Goal: Learn about a topic: Learn about a topic

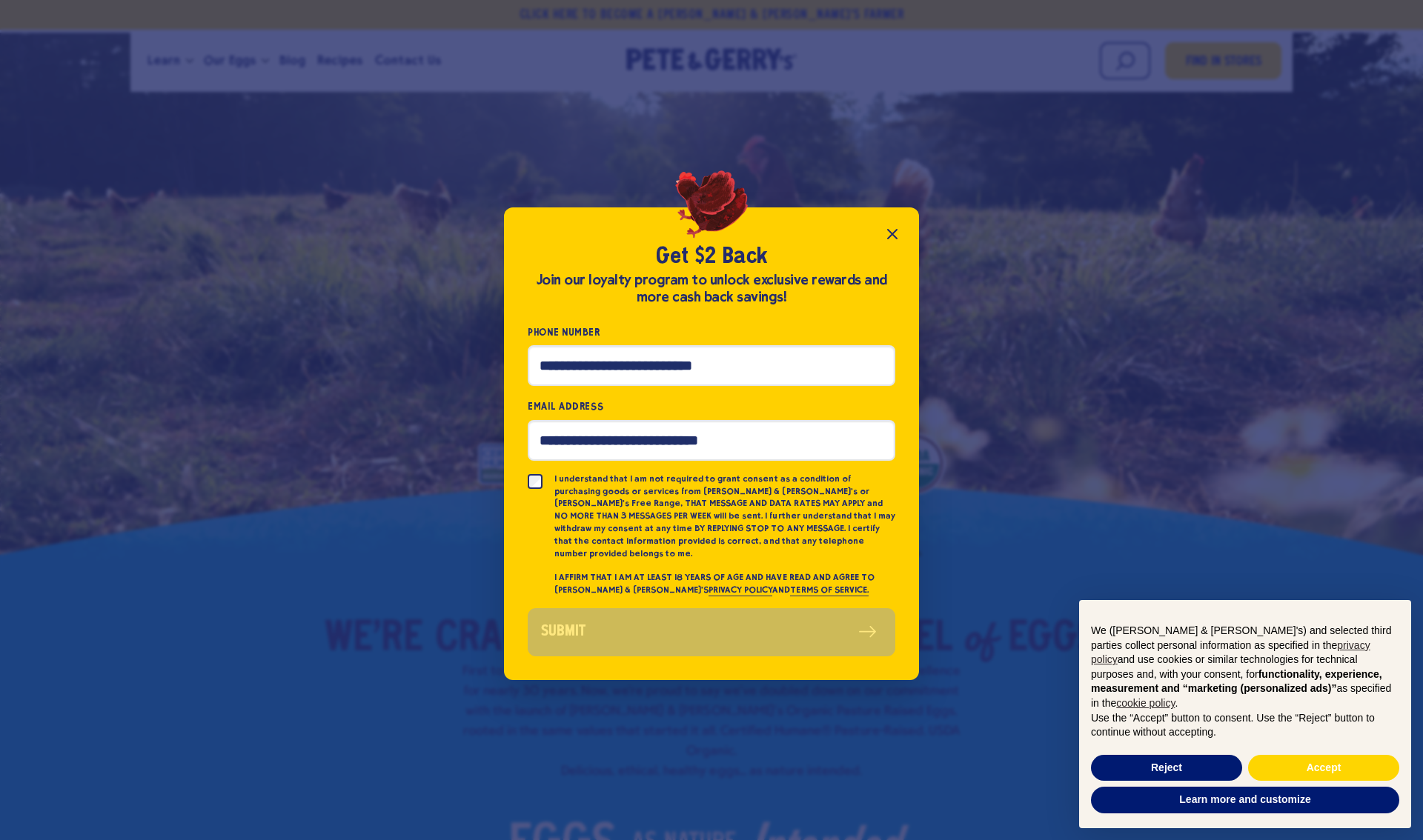
click at [889, 234] on icon "Close popup" at bounding box center [892, 234] width 18 height 18
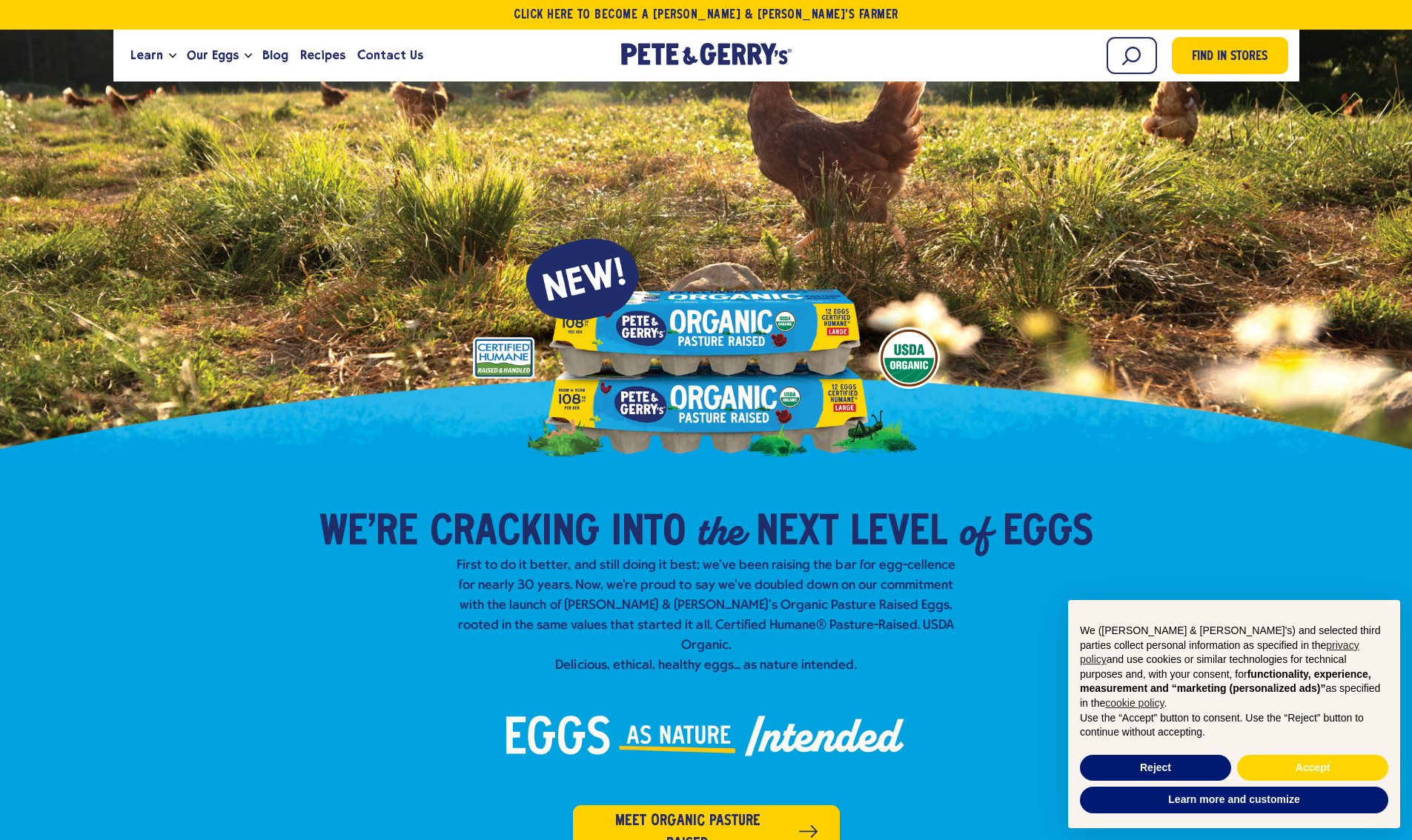
scroll to position [116, 0]
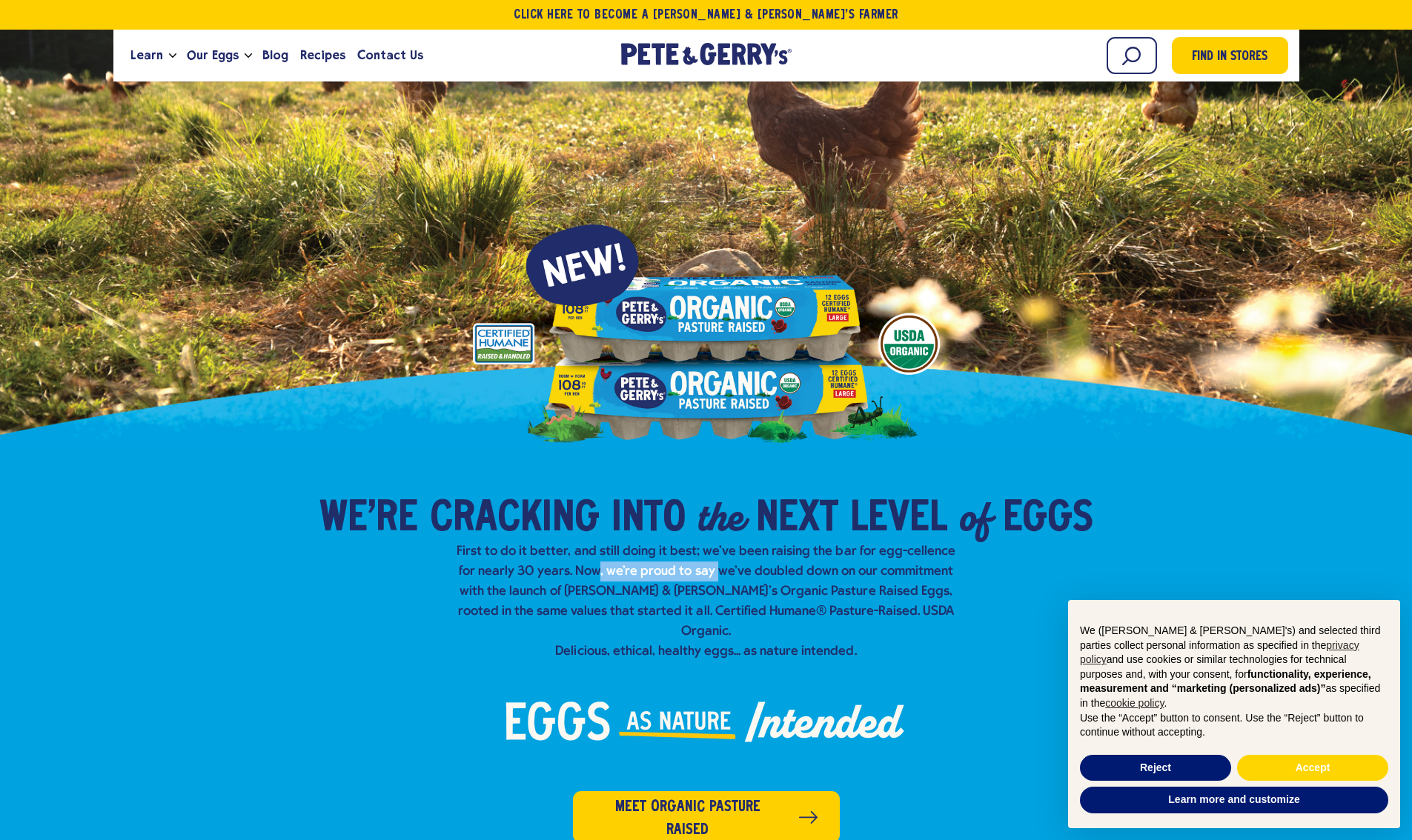
drag, startPoint x: 575, startPoint y: 573, endPoint x: 706, endPoint y: 577, distance: 131.1
click at [699, 577] on p "First to do it better, and still doing it best; we've been raising the bar for …" at bounding box center [706, 601] width 510 height 120
click at [713, 577] on p "First to do it better, and still doing it best; we've been raising the bar for …" at bounding box center [706, 601] width 510 height 120
drag, startPoint x: 642, startPoint y: 589, endPoint x: 676, endPoint y: 589, distance: 34.0
click at [672, 589] on p "First to do it better, and still doing it best; we've been raising the bar for …" at bounding box center [706, 601] width 510 height 120
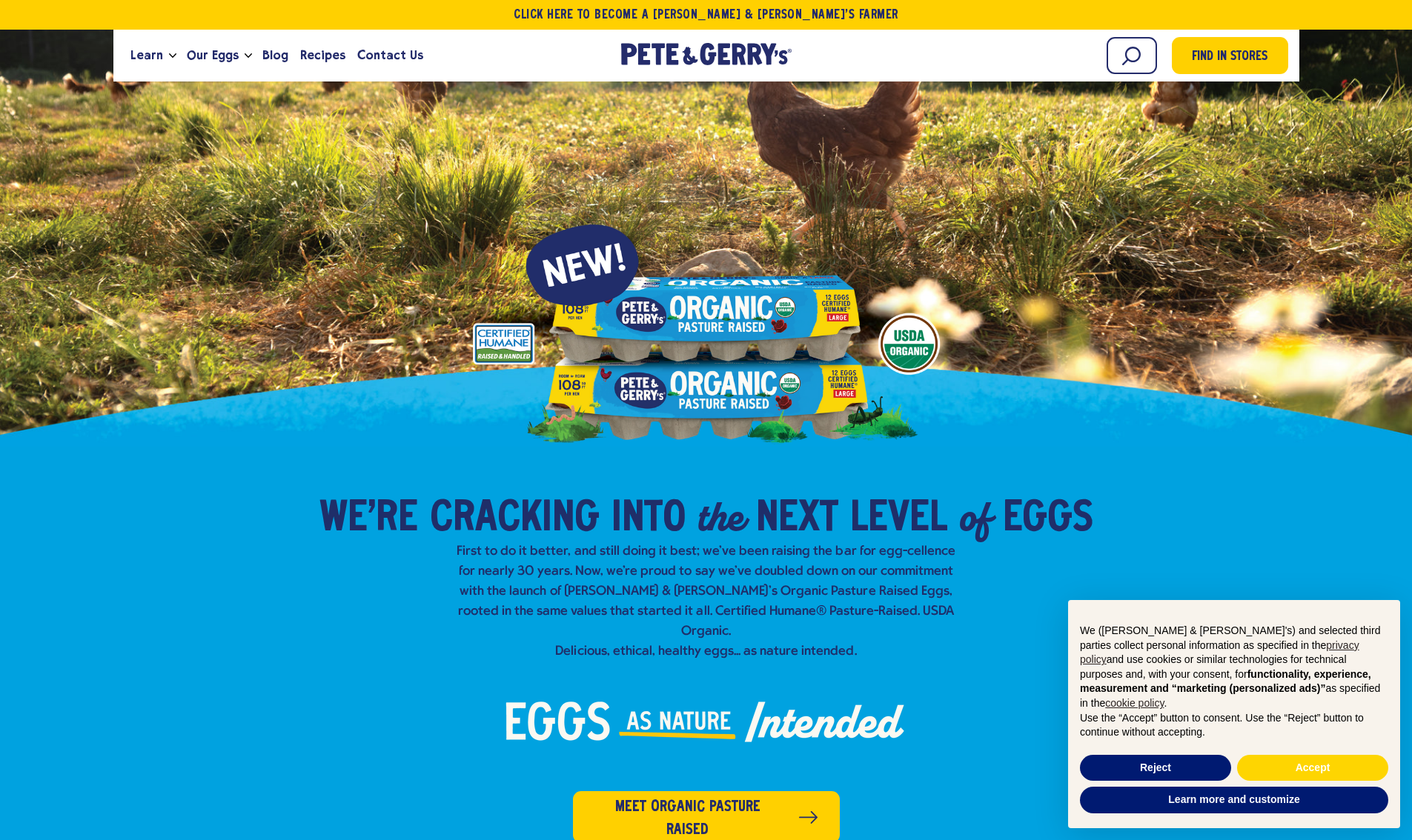
click at [676, 589] on p "First to do it better, and still doing it best; we've been raising the bar for …" at bounding box center [706, 601] width 510 height 120
drag, startPoint x: 720, startPoint y: 590, endPoint x: 807, endPoint y: 590, distance: 87.0
click at [778, 589] on p "First to do it better, and still doing it best; we've been raising the bar for …" at bounding box center [706, 601] width 510 height 120
click at [807, 590] on p "First to do it better, and still doing it best; we've been raising the bar for …" at bounding box center [706, 601] width 510 height 120
drag, startPoint x: 821, startPoint y: 591, endPoint x: 598, endPoint y: 612, distance: 224.0
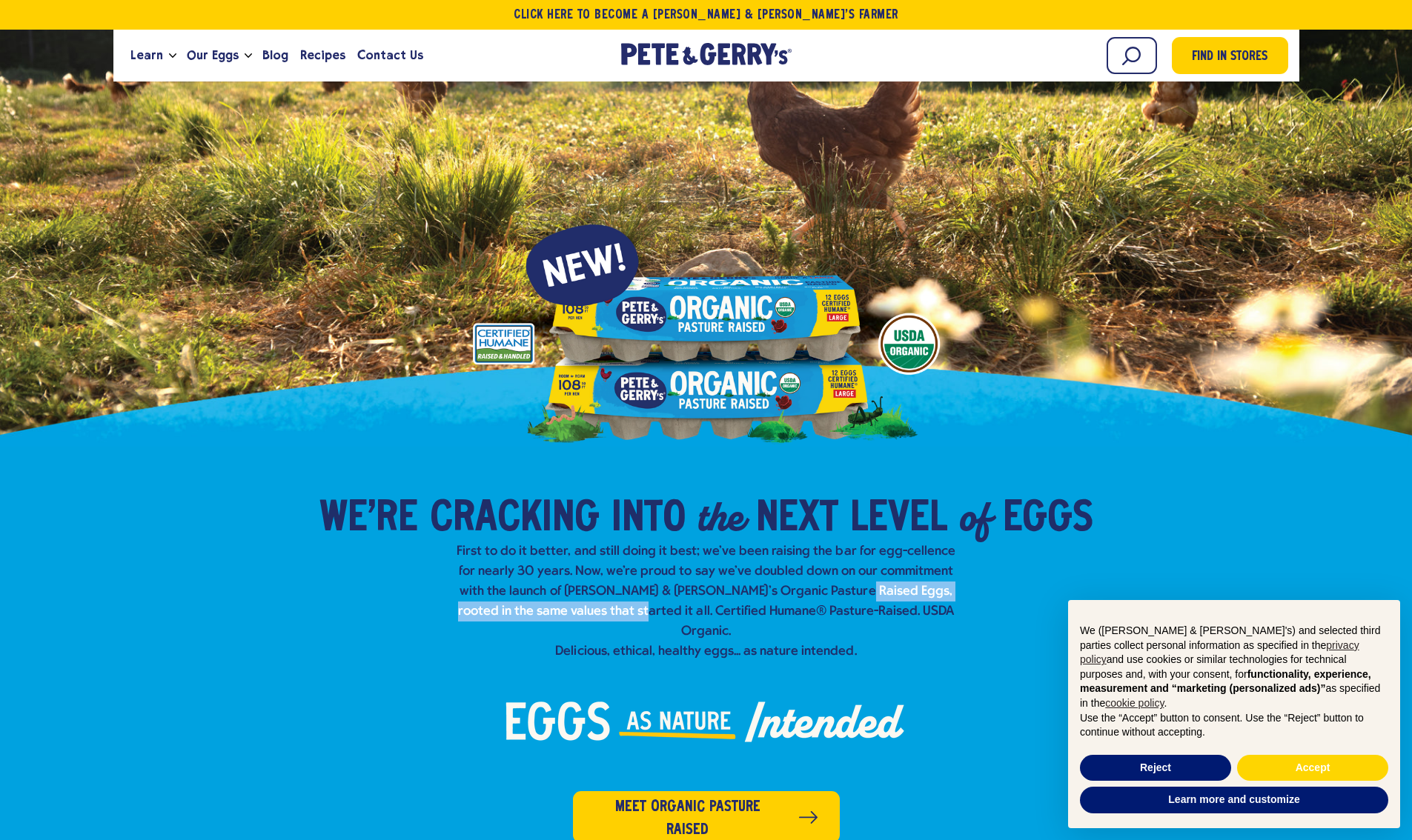
click at [617, 612] on p "First to do it better, and still doing it best; we've been raising the bar for …" at bounding box center [706, 601] width 510 height 120
click at [597, 612] on p "First to do it better, and still doing it best; we've been raising the bar for …" at bounding box center [706, 601] width 510 height 120
drag, startPoint x: 591, startPoint y: 612, endPoint x: 683, endPoint y: 613, distance: 92.0
click at [679, 613] on p "First to do it better, and still doing it best; we've been raising the bar for …" at bounding box center [706, 601] width 510 height 120
click at [685, 613] on p "First to do it better, and still doing it best; we've been raising the bar for …" at bounding box center [706, 601] width 510 height 120
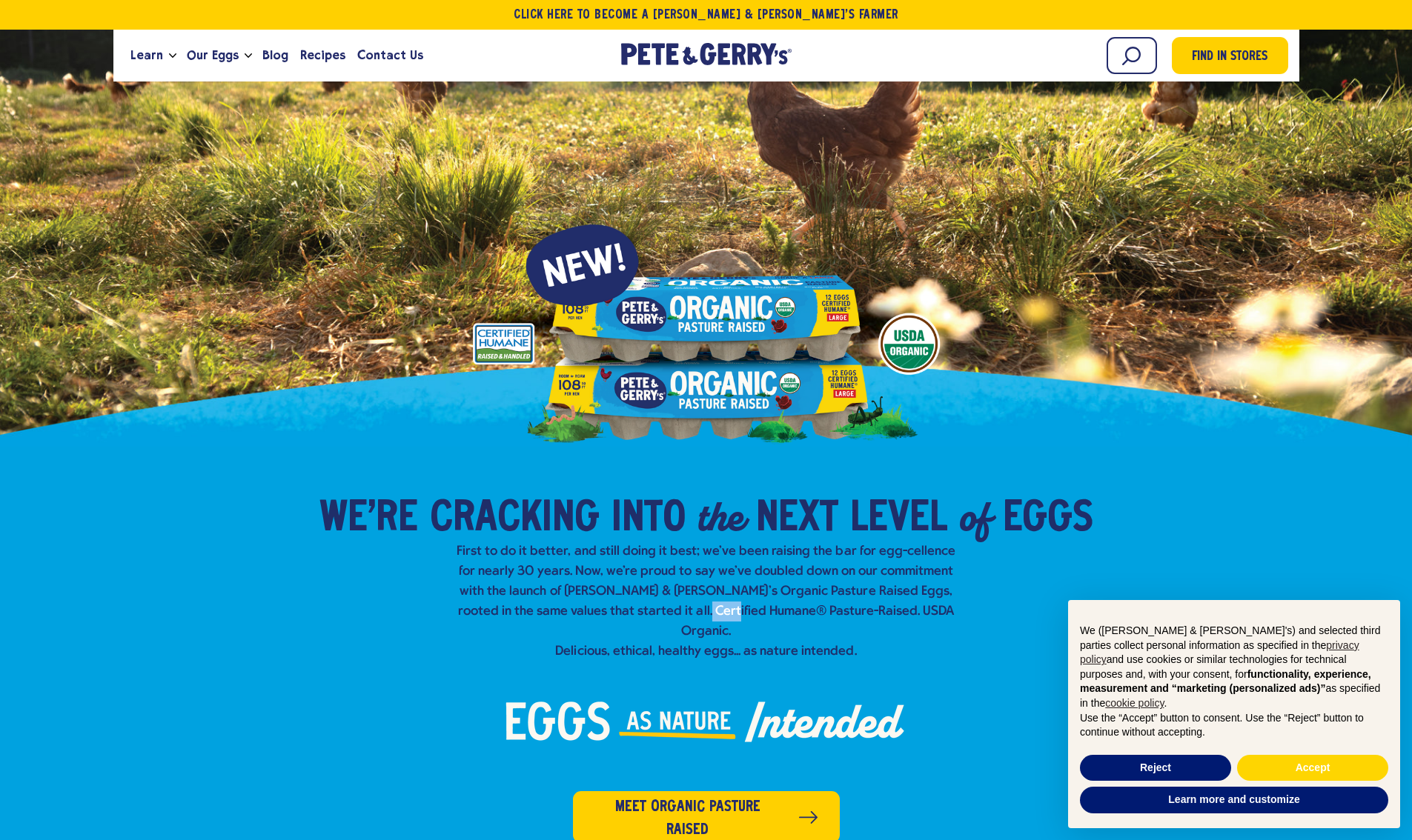
drag, startPoint x: 703, startPoint y: 612, endPoint x: 740, endPoint y: 612, distance: 37.0
click at [731, 612] on p "First to do it better, and still doing it best; we've been raising the bar for …" at bounding box center [706, 601] width 510 height 120
drag, startPoint x: 741, startPoint y: 612, endPoint x: 764, endPoint y: 611, distance: 23.0
click at [742, 612] on p "First to do it better, and still doing it best; we've been raising the bar for …" at bounding box center [706, 601] width 510 height 120
drag, startPoint x: 826, startPoint y: 609, endPoint x: 735, endPoint y: 609, distance: 91.0
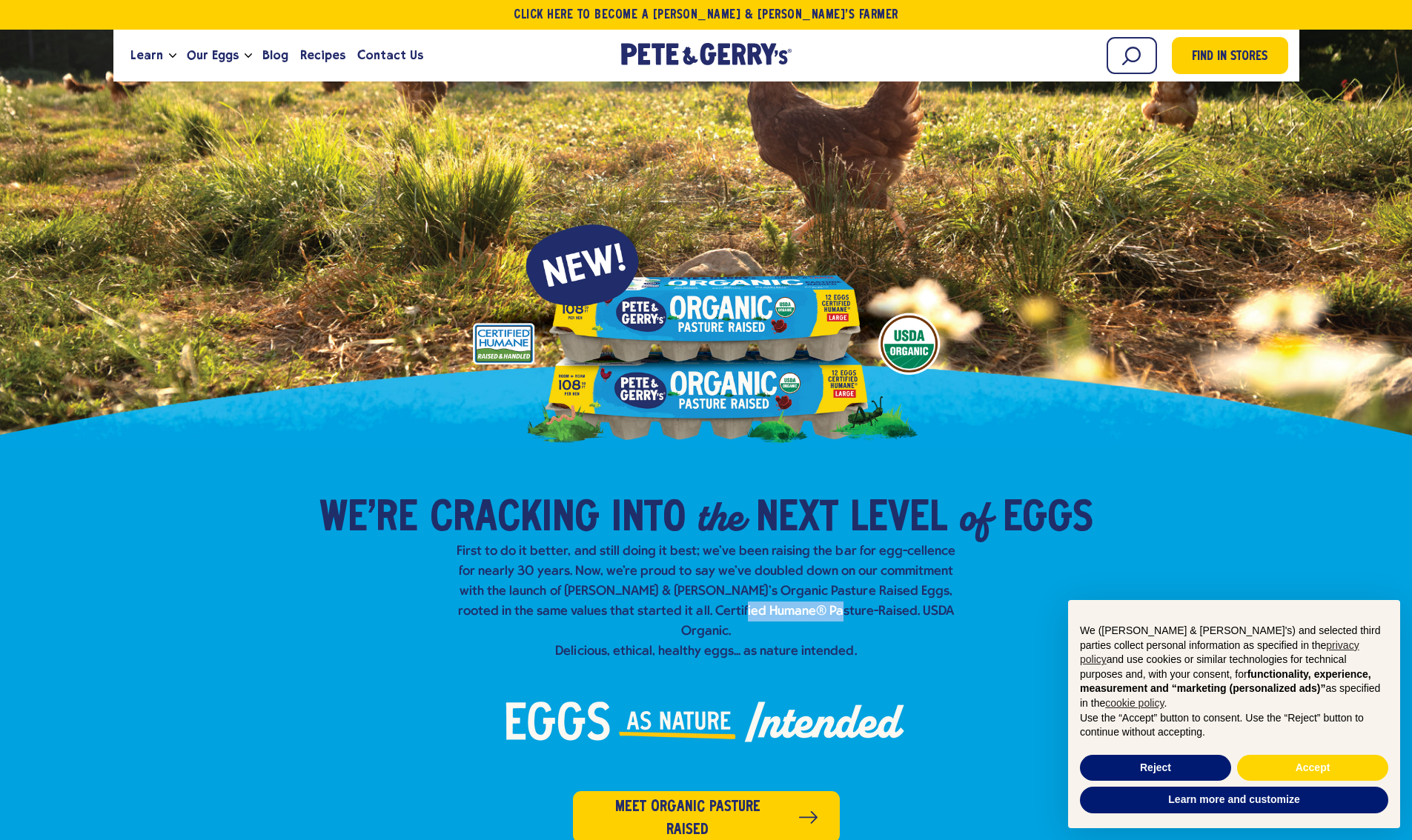
click at [739, 609] on p "First to do it better, and still doing it best; we've been raising the bar for …" at bounding box center [706, 601] width 510 height 120
drag, startPoint x: 705, startPoint y: 609, endPoint x: 658, endPoint y: 608, distance: 47.0
click at [693, 609] on p "First to do it better, and still doing it best; we've been raising the bar for …" at bounding box center [706, 601] width 510 height 120
drag, startPoint x: 655, startPoint y: 608, endPoint x: 813, endPoint y: 608, distance: 158.0
click at [812, 608] on p "First to do it better, and still doing it best; we've been raising the bar for …" at bounding box center [706, 601] width 510 height 120
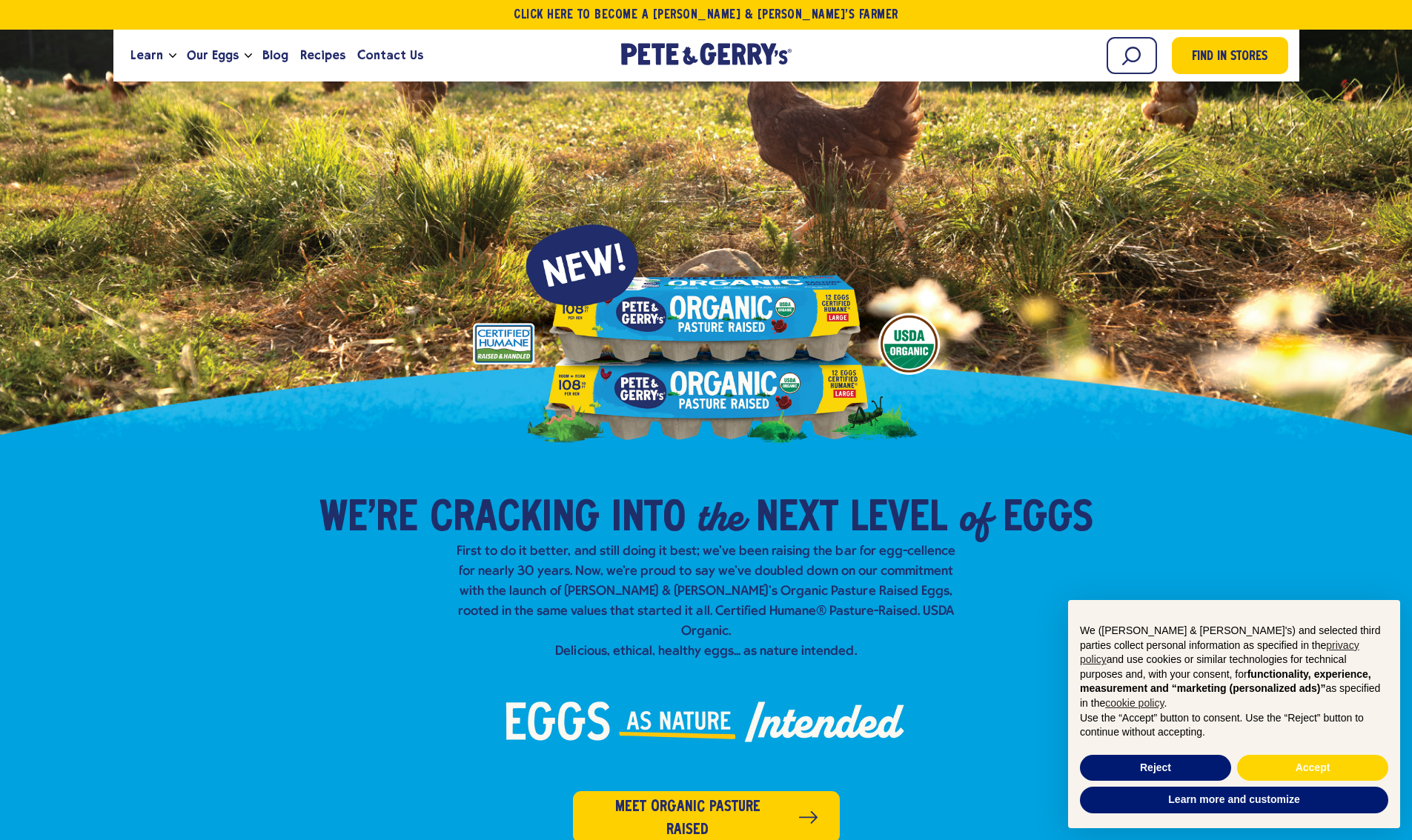
drag, startPoint x: 813, startPoint y: 608, endPoint x: 831, endPoint y: 604, distance: 18.4
click at [814, 608] on p "First to do it better, and still doing it best; we've been raising the bar for …" at bounding box center [706, 601] width 510 height 120
drag, startPoint x: 833, startPoint y: 604, endPoint x: 802, endPoint y: 619, distance: 34.4
click at [812, 619] on p "First to do it better, and still doing it best; we've been raising the bar for …" at bounding box center [706, 601] width 510 height 120
click at [796, 619] on p "First to do it better, and still doing it best; we've been raising the bar for …" at bounding box center [706, 601] width 510 height 120
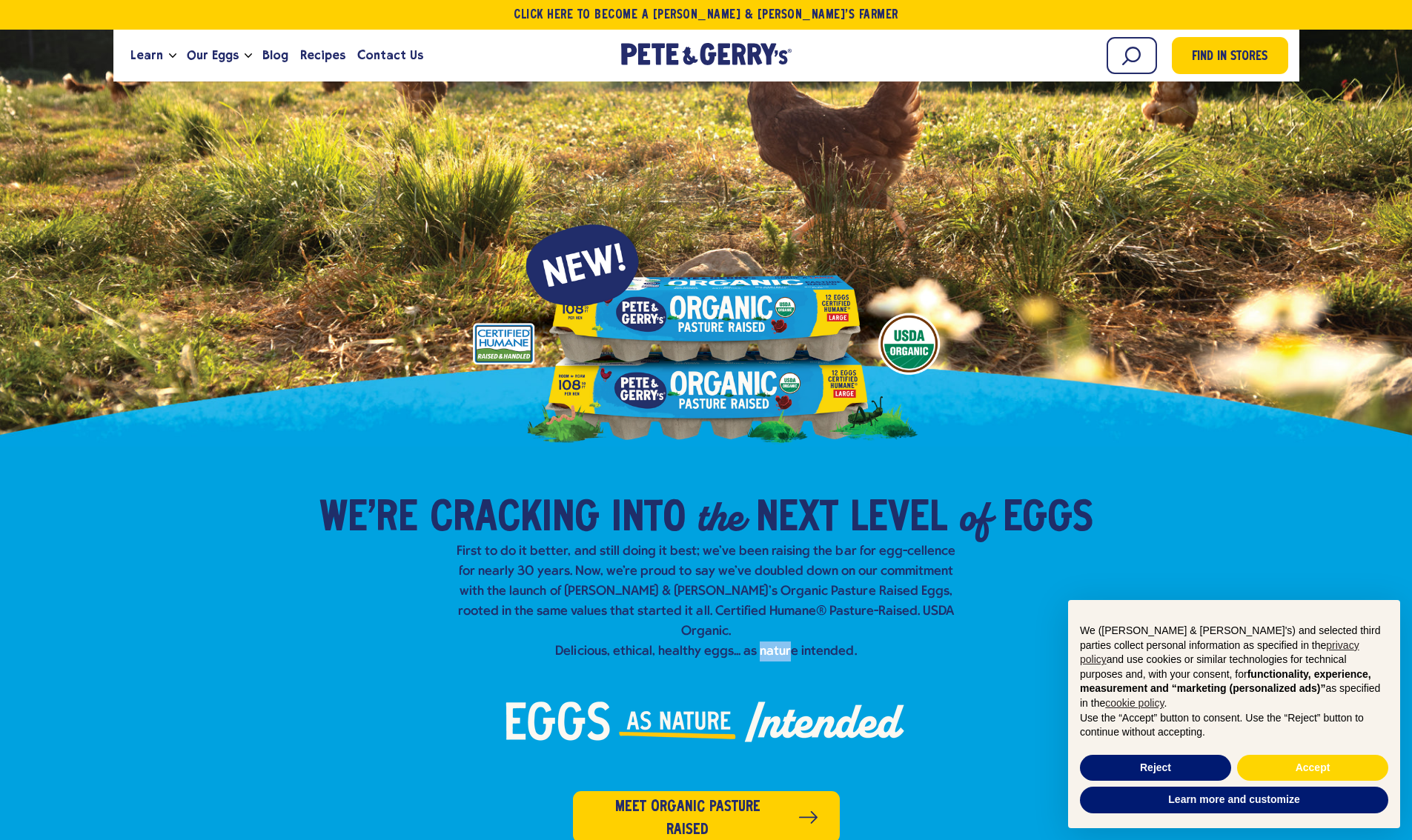
drag, startPoint x: 788, startPoint y: 627, endPoint x: 703, endPoint y: 626, distance: 85.0
click at [726, 628] on p "First to do it better, and still doing it best; we've been raising the bar for …" at bounding box center [706, 601] width 510 height 120
click at [703, 626] on p "First to do it better, and still doing it best; we've been raising the bar for …" at bounding box center [706, 601] width 510 height 120
drag, startPoint x: 668, startPoint y: 626, endPoint x: 728, endPoint y: 618, distance: 60.5
click at [672, 626] on p "First to do it better, and still doing it best; we've been raising the bar for …" at bounding box center [706, 601] width 510 height 120
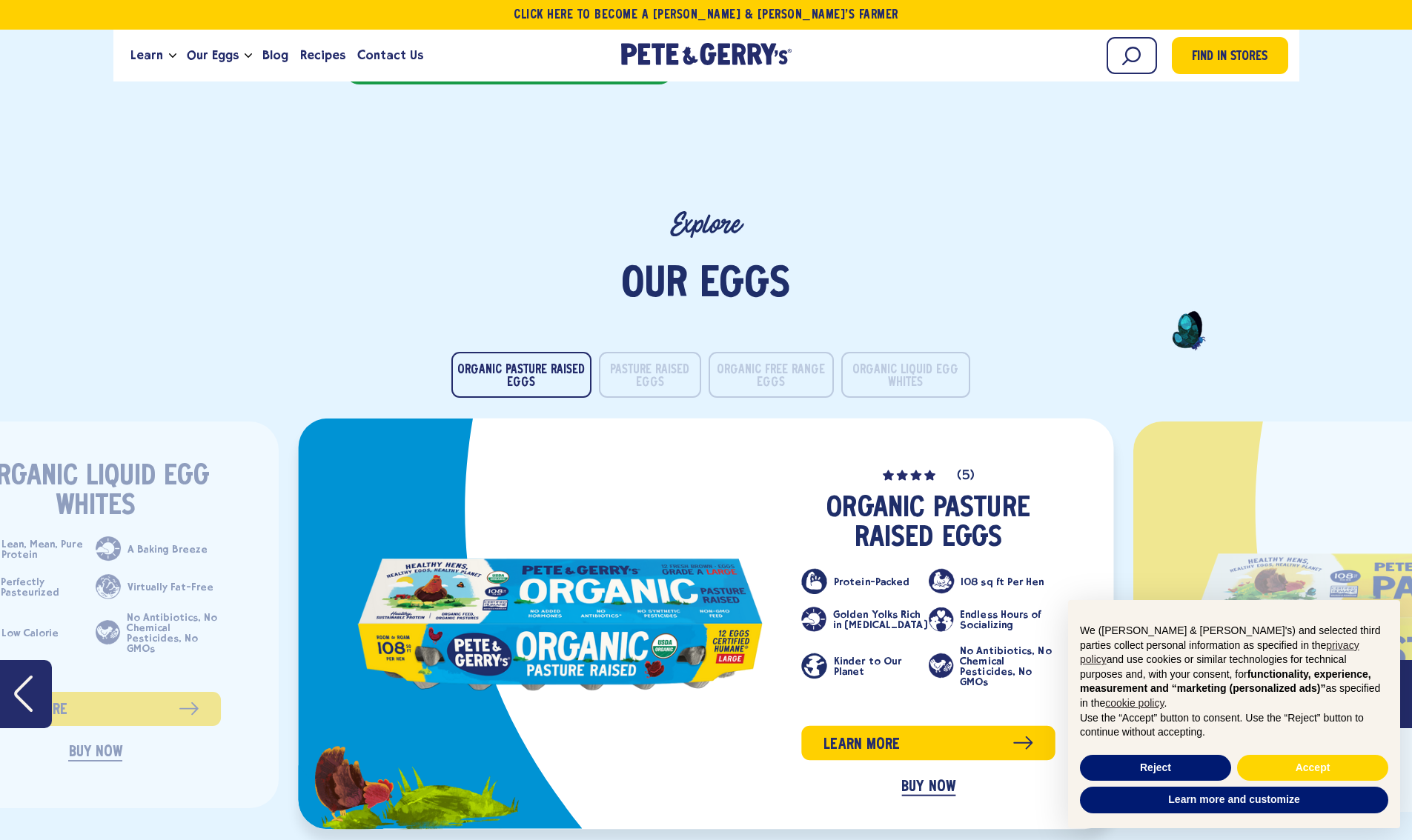
scroll to position [2862, 0]
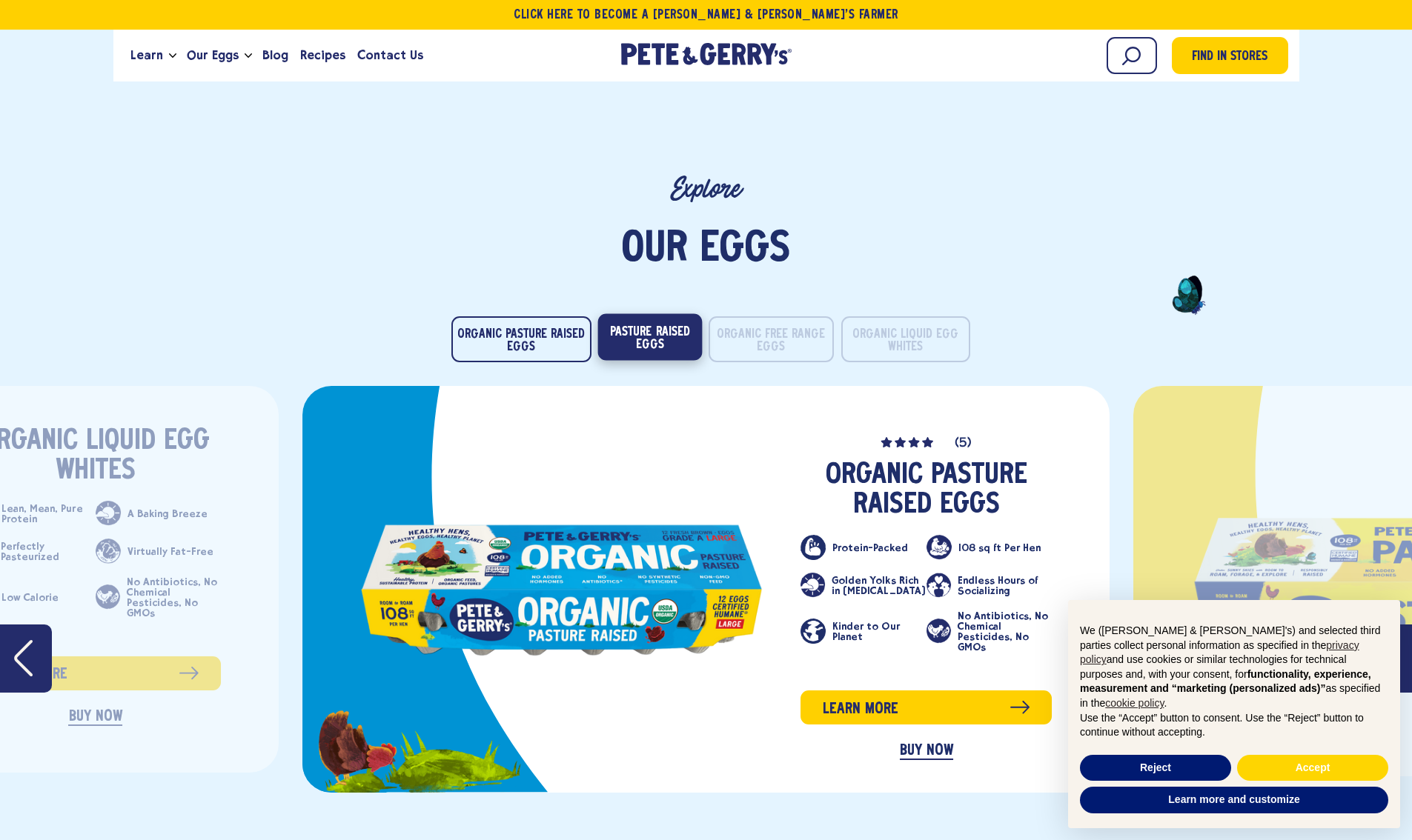
click at [686, 316] on button "Pasture Raised Eggs" at bounding box center [649, 337] width 105 height 47
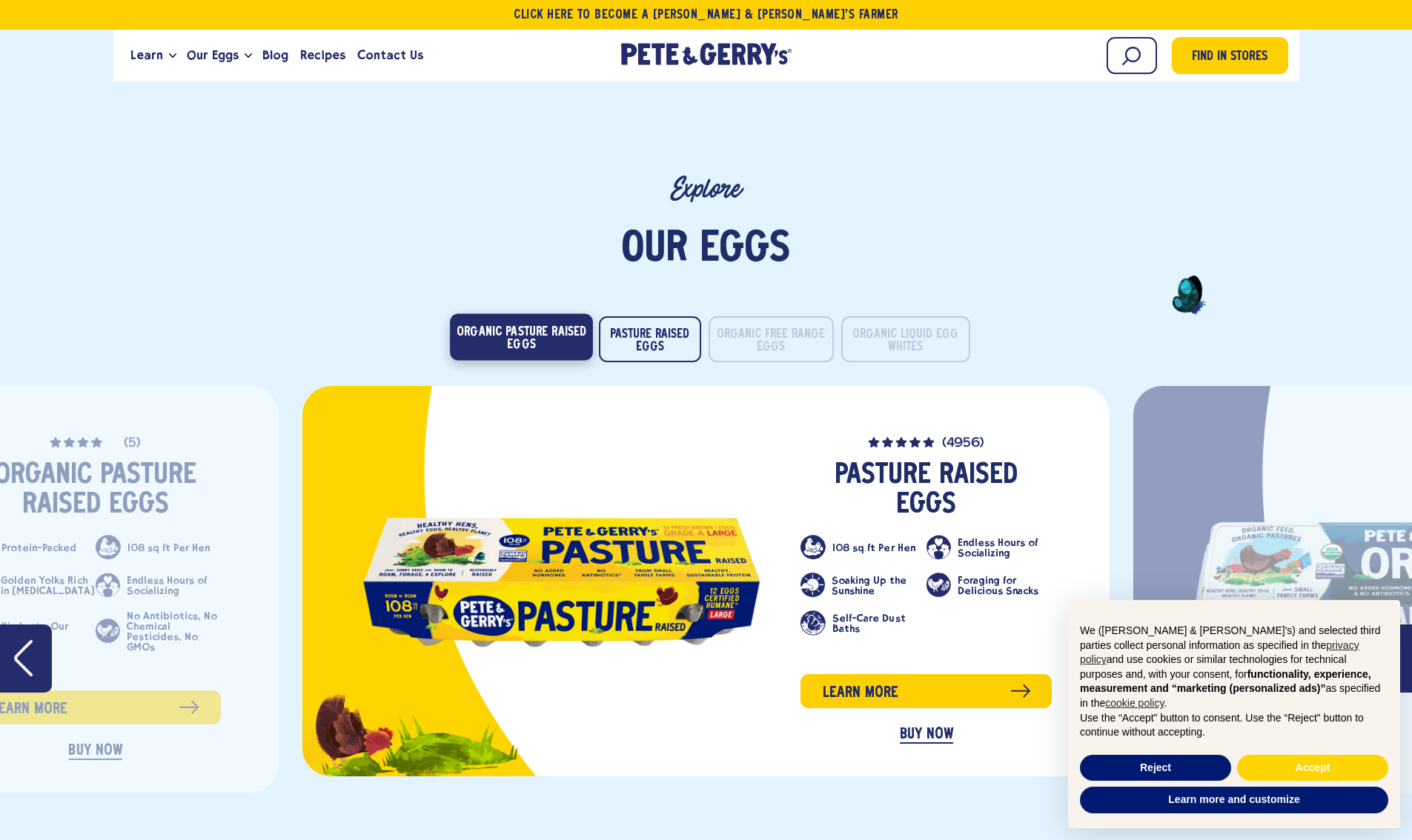
click at [565, 314] on button "Organic Pasture Raised Eggs" at bounding box center [521, 337] width 143 height 47
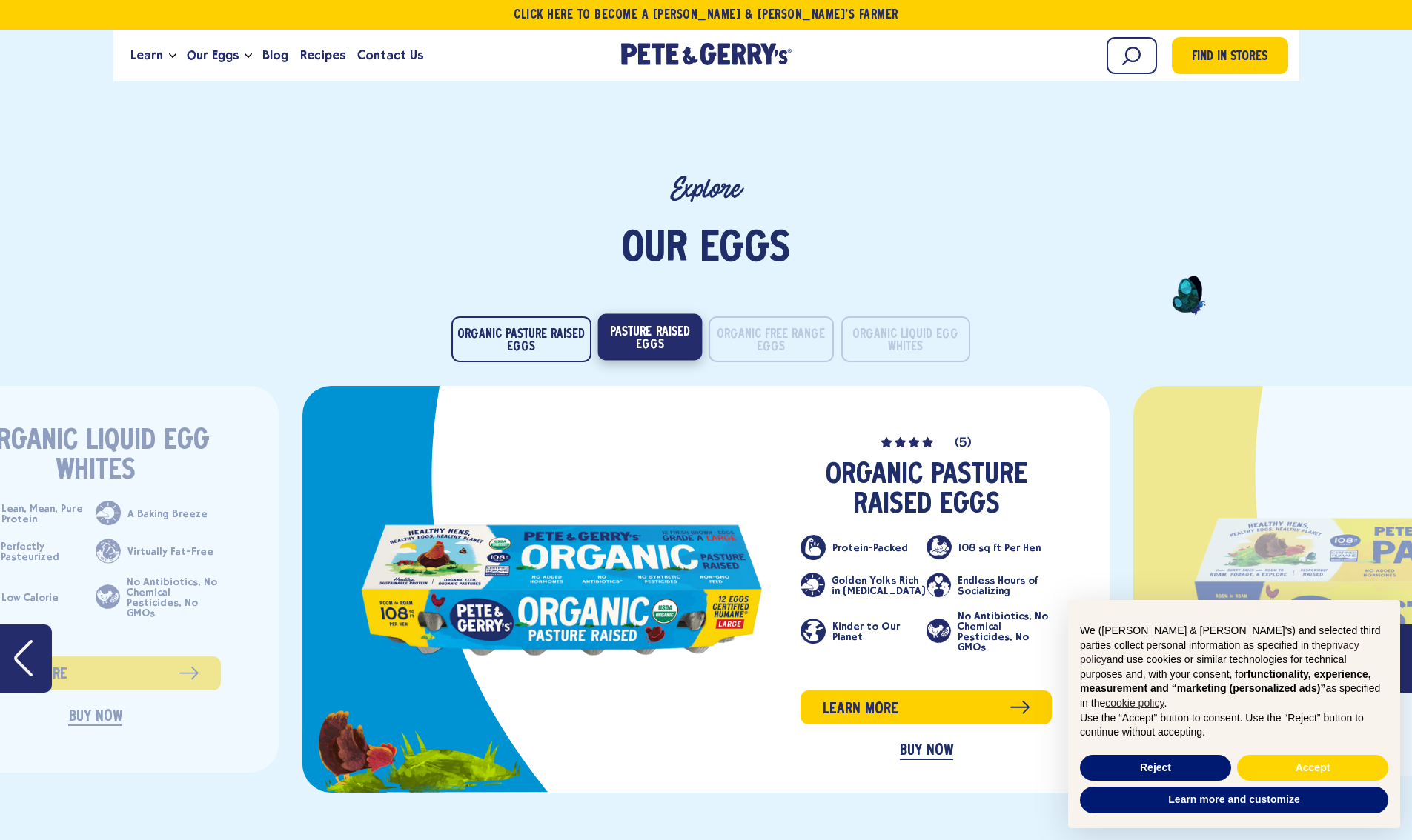
click at [655, 314] on button "Pasture Raised Eggs" at bounding box center [649, 337] width 105 height 47
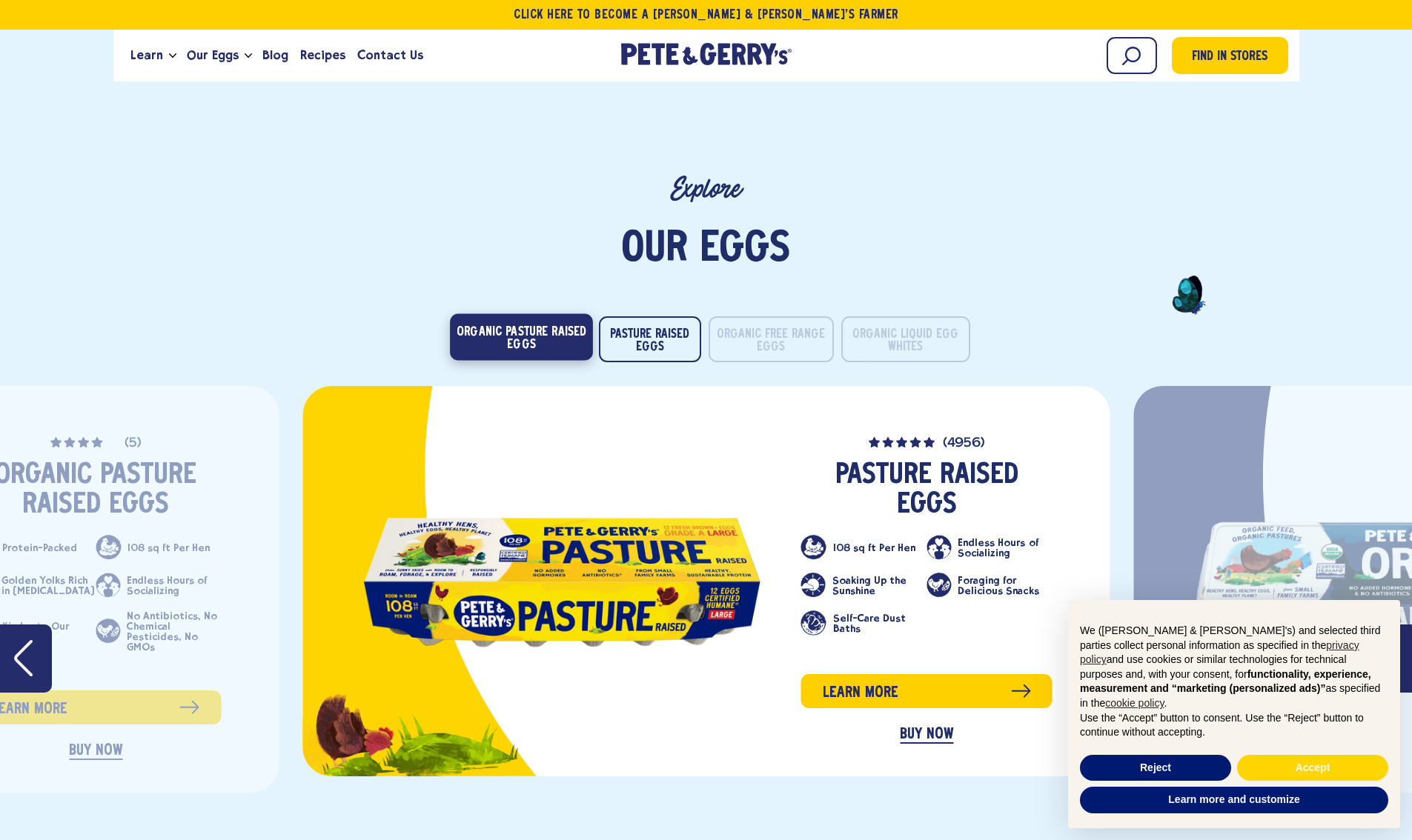
click at [556, 314] on button "Organic Pasture Raised Eggs" at bounding box center [521, 337] width 143 height 47
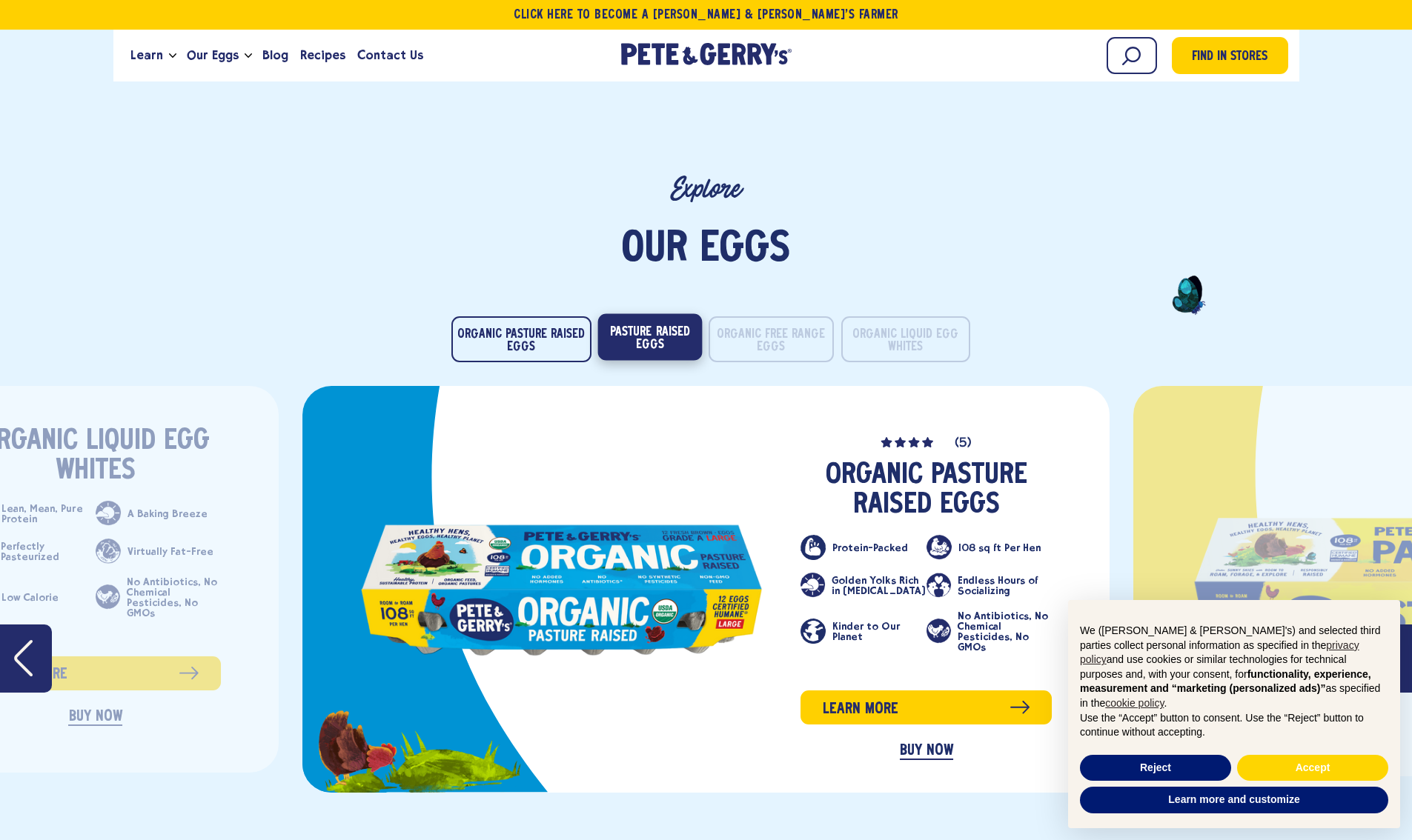
click at [648, 314] on button "Pasture Raised Eggs" at bounding box center [649, 337] width 105 height 47
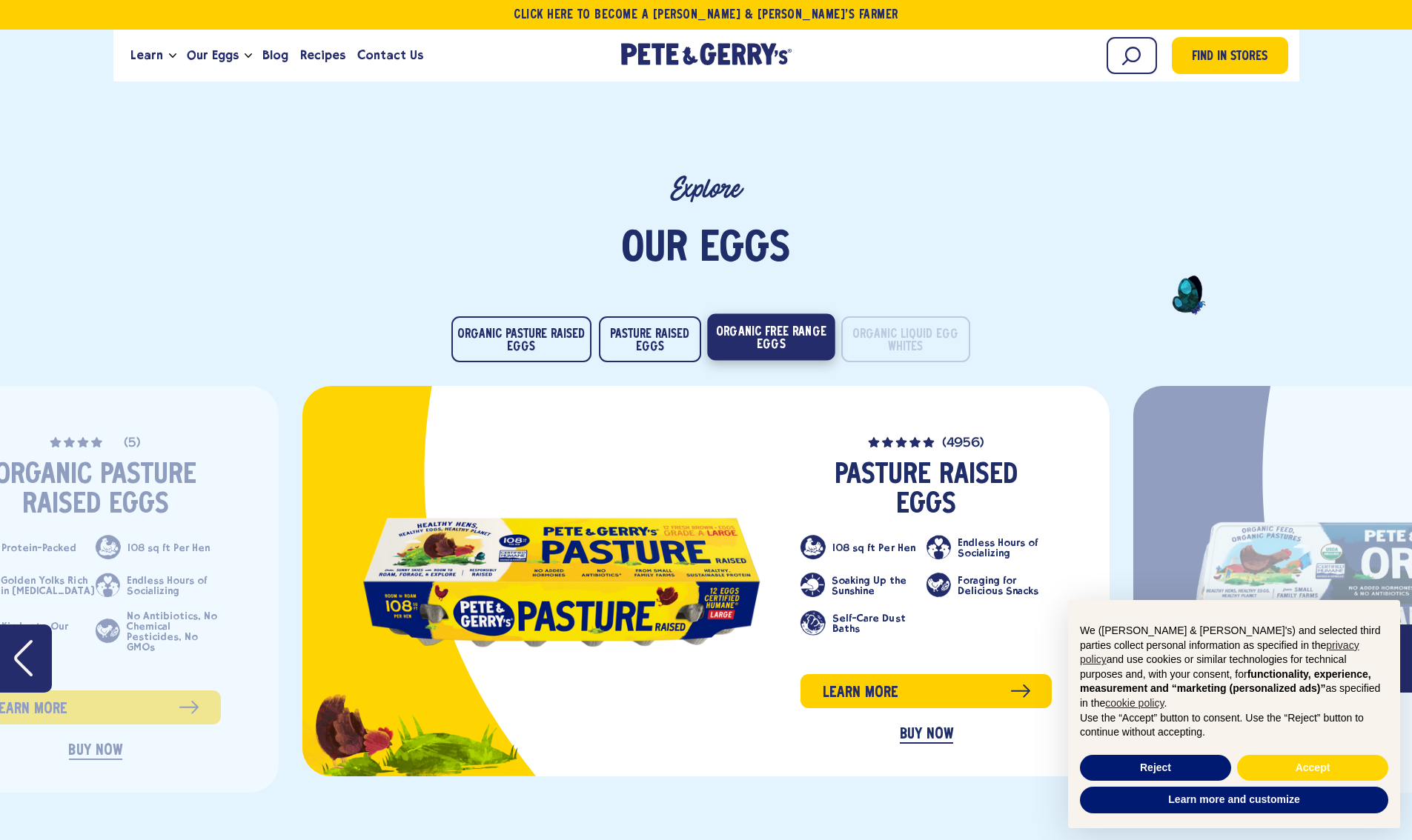
click at [808, 316] on button "Organic Free Range Eggs" at bounding box center [771, 337] width 127 height 47
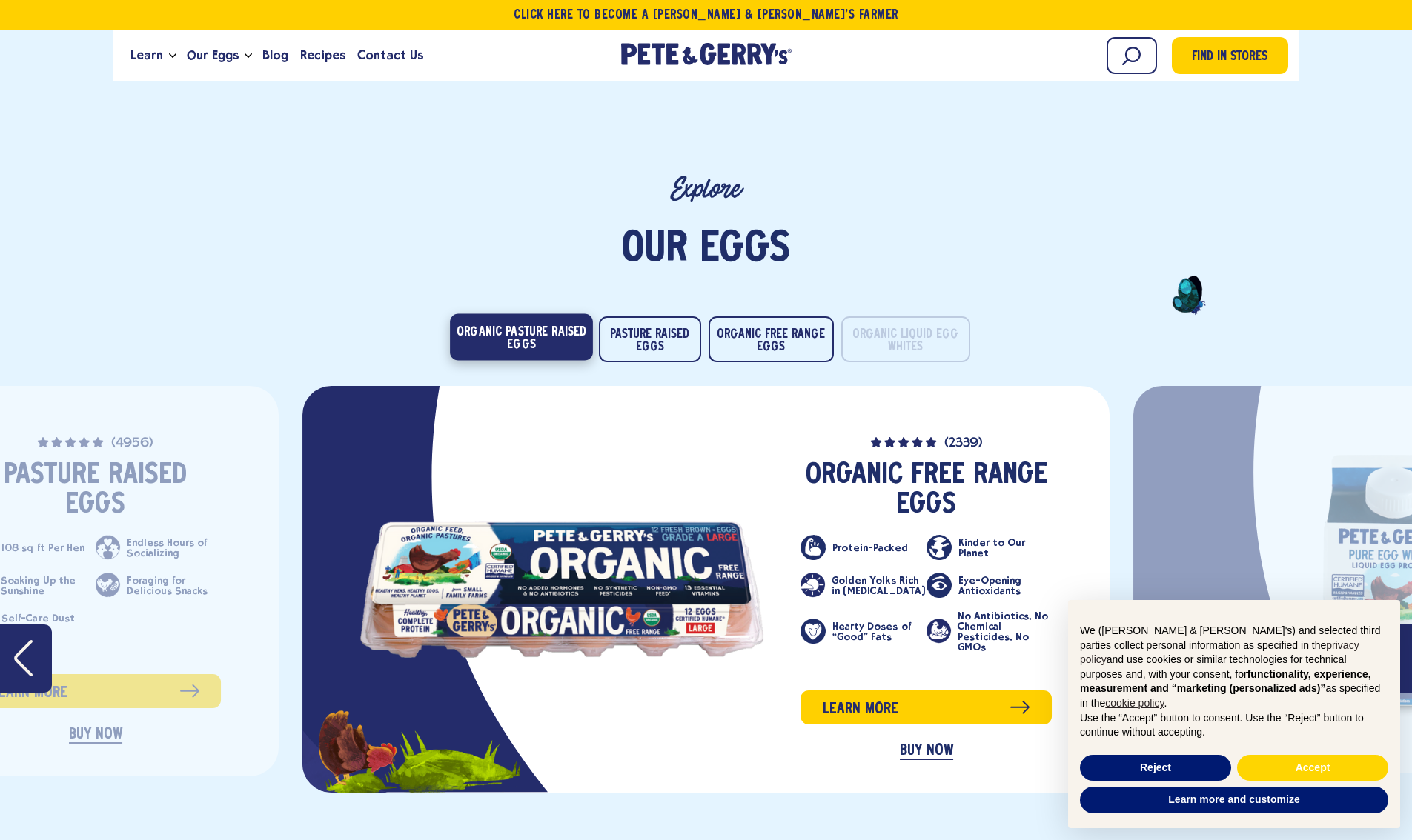
click at [551, 314] on button "Organic Pasture Raised Eggs" at bounding box center [521, 337] width 143 height 47
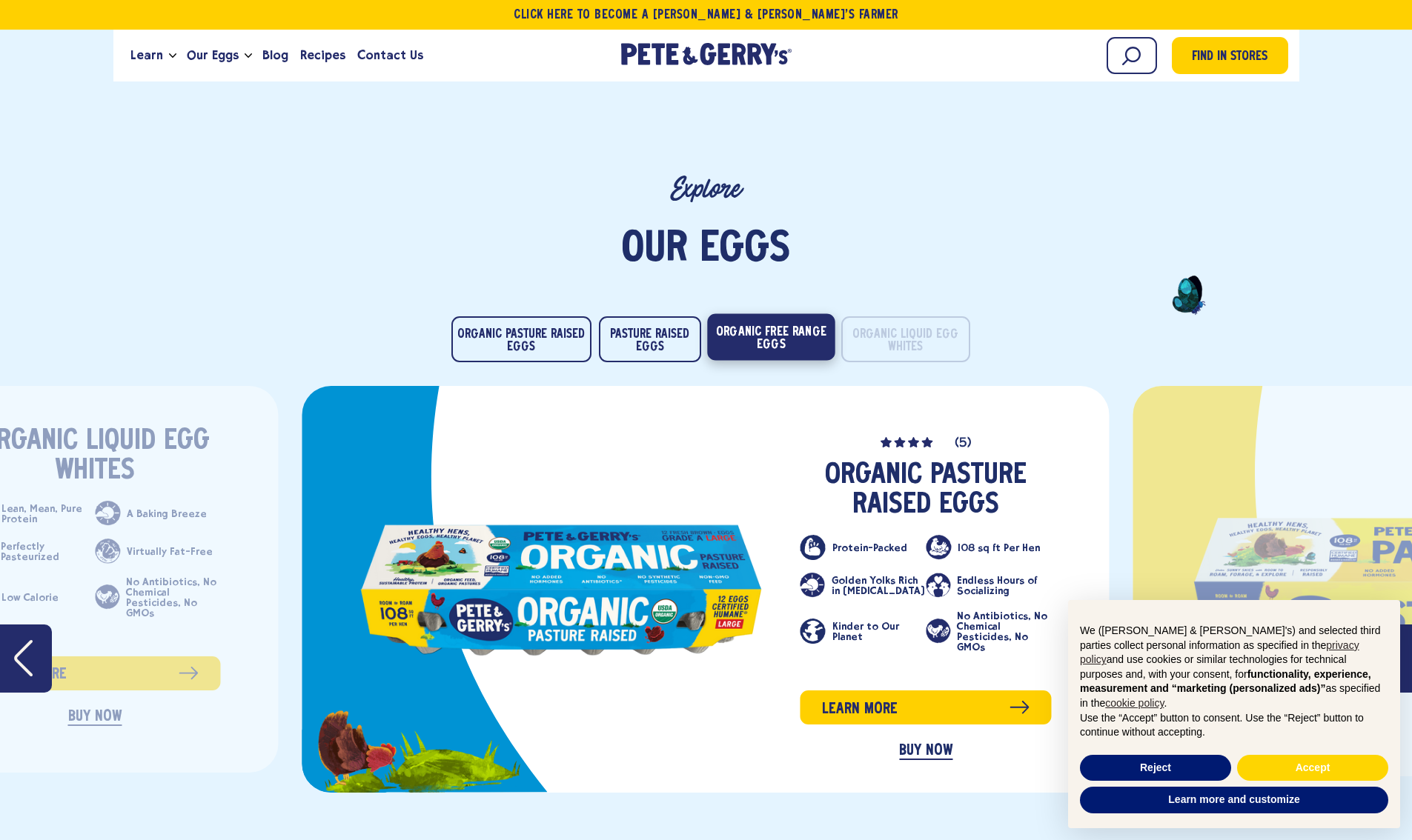
click at [794, 314] on button "Organic Free Range Eggs" at bounding box center [771, 337] width 127 height 47
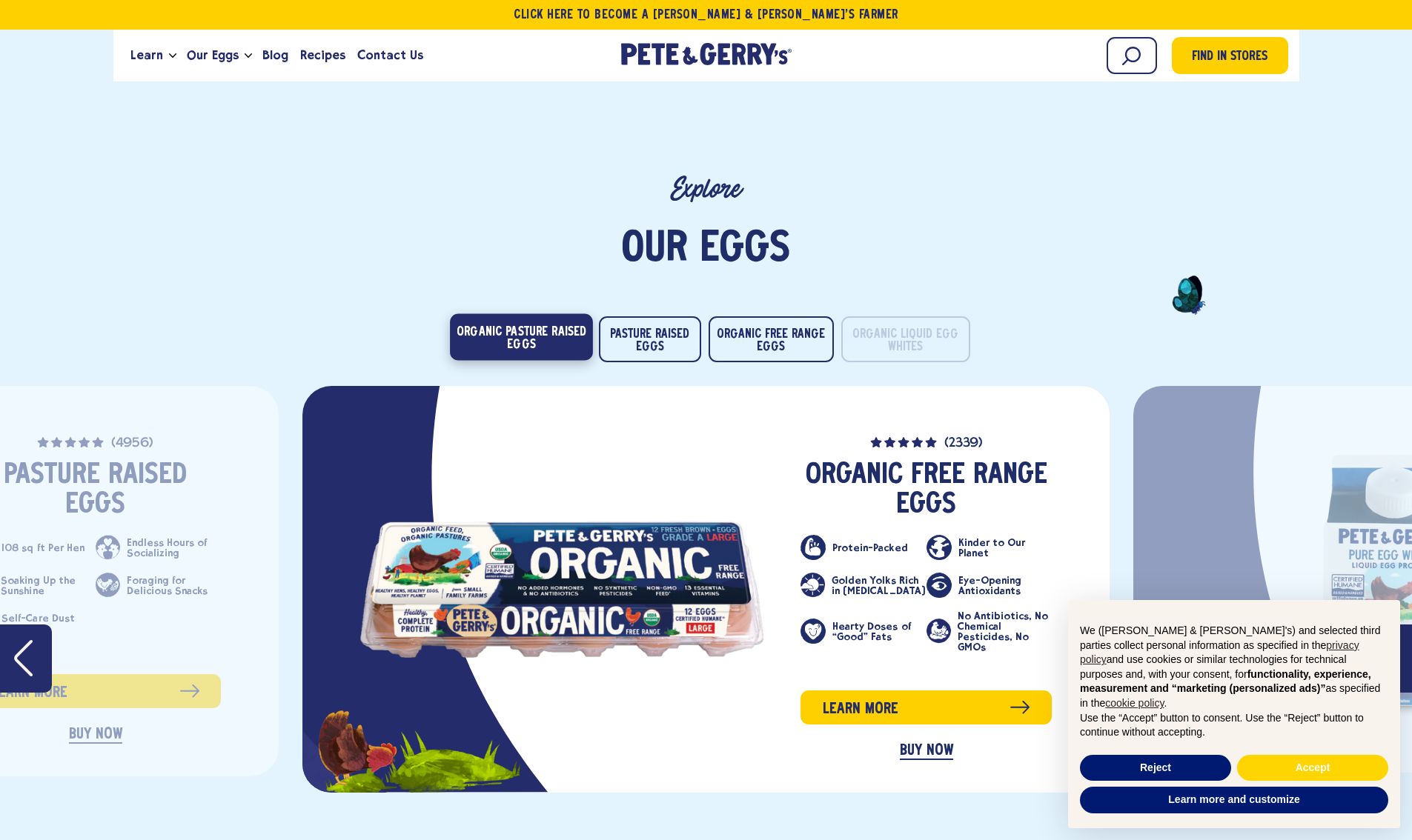
click at [561, 314] on button "Organic Pasture Raised Eggs" at bounding box center [521, 337] width 143 height 47
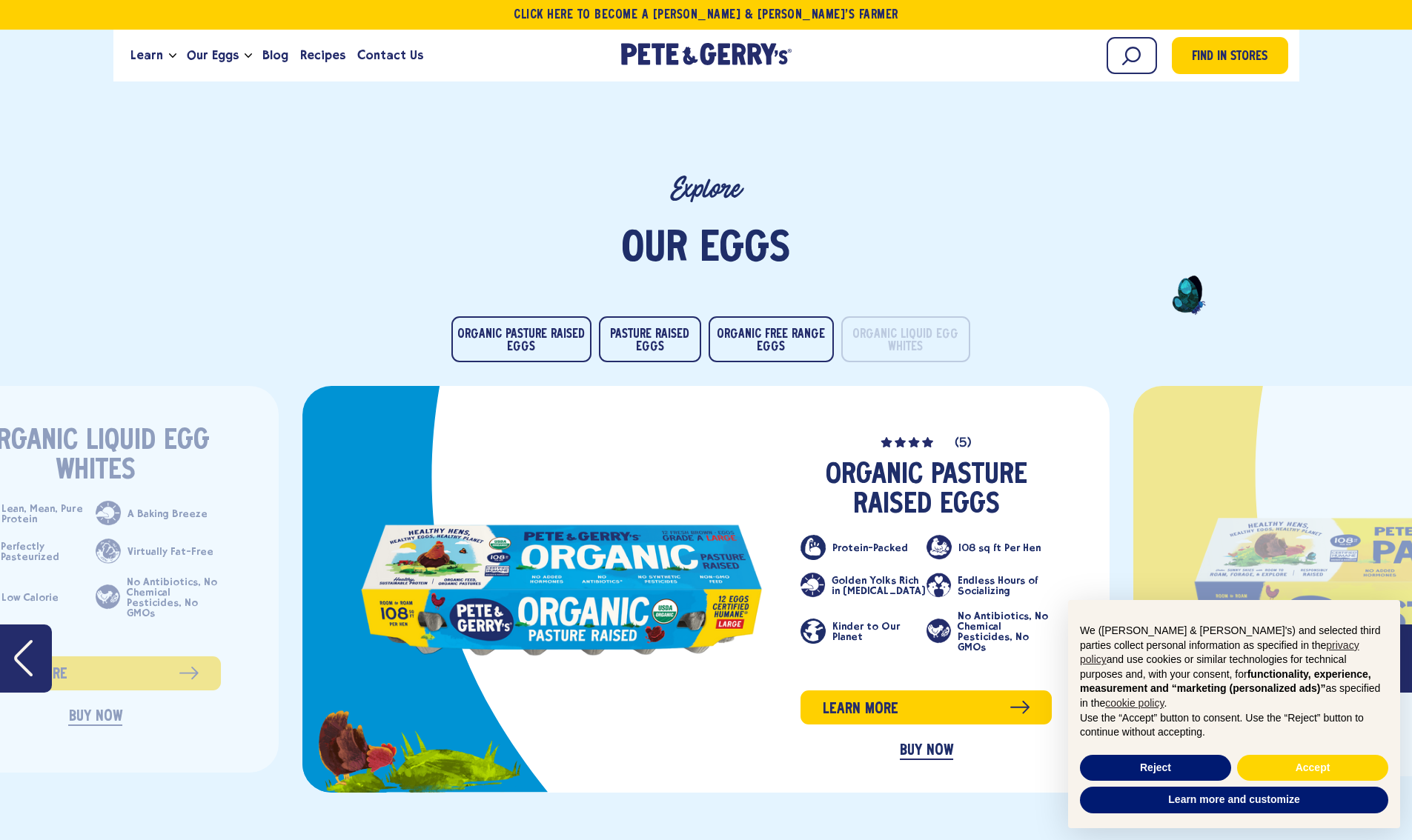
click at [597, 316] on li "Pasture Raised Eggs" at bounding box center [645, 339] width 102 height 46
click at [661, 314] on button "Pasture Raised Eggs" at bounding box center [649, 337] width 105 height 47
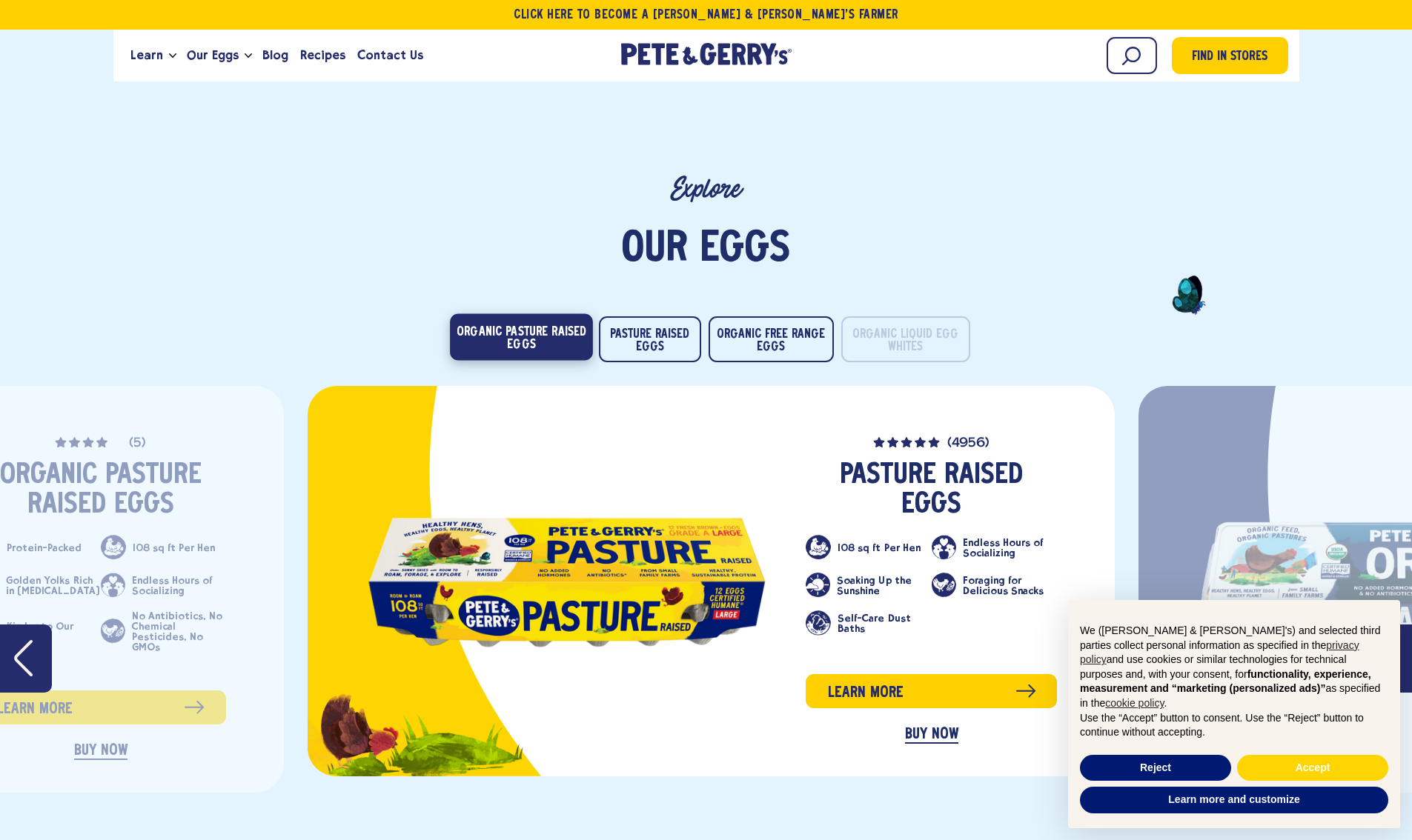
click at [532, 314] on button "Organic Pasture Raised Eggs" at bounding box center [521, 337] width 143 height 47
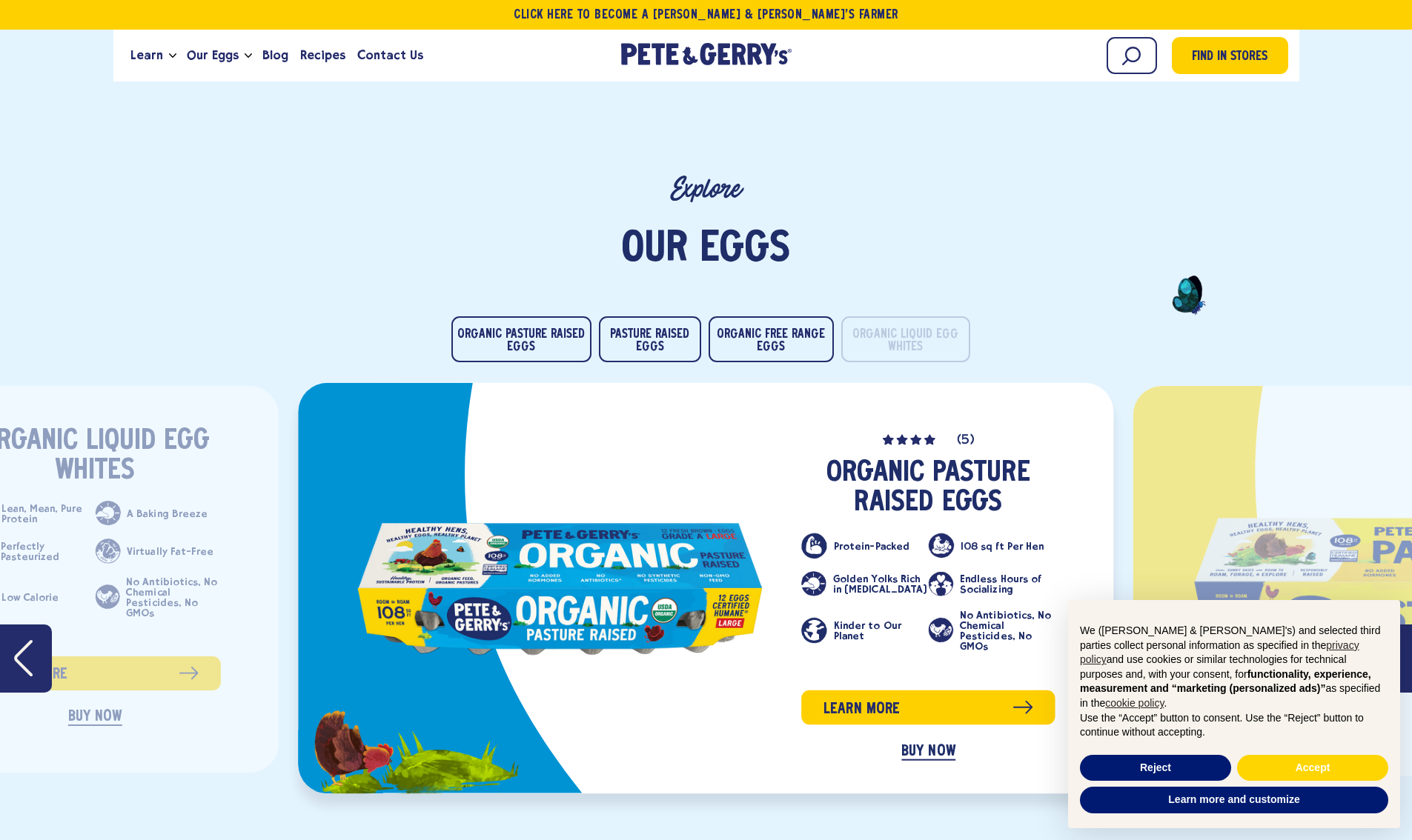
click at [815, 610] on li "Kinder to Our Planet" at bounding box center [865, 631] width 127 height 42
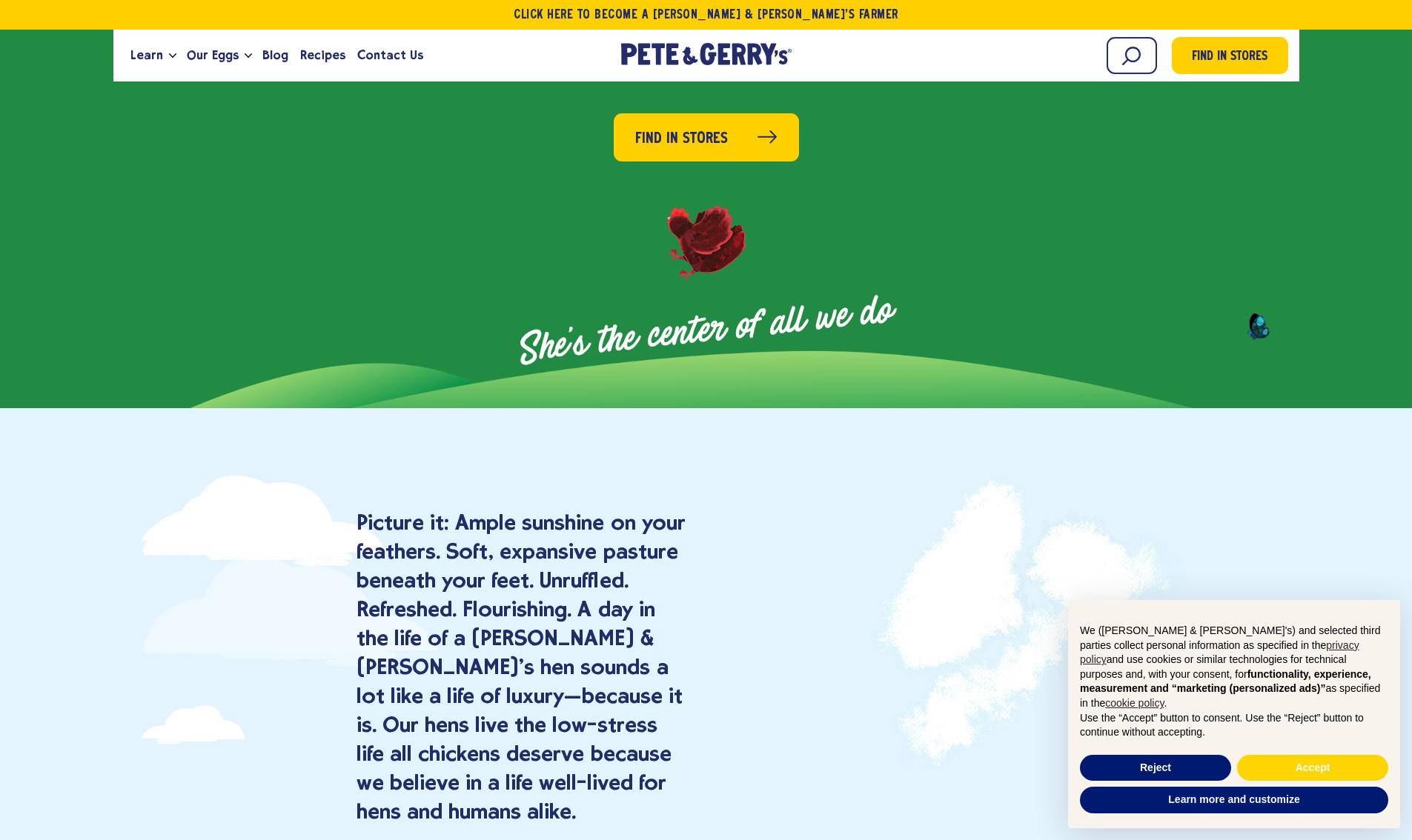
scroll to position [0, 0]
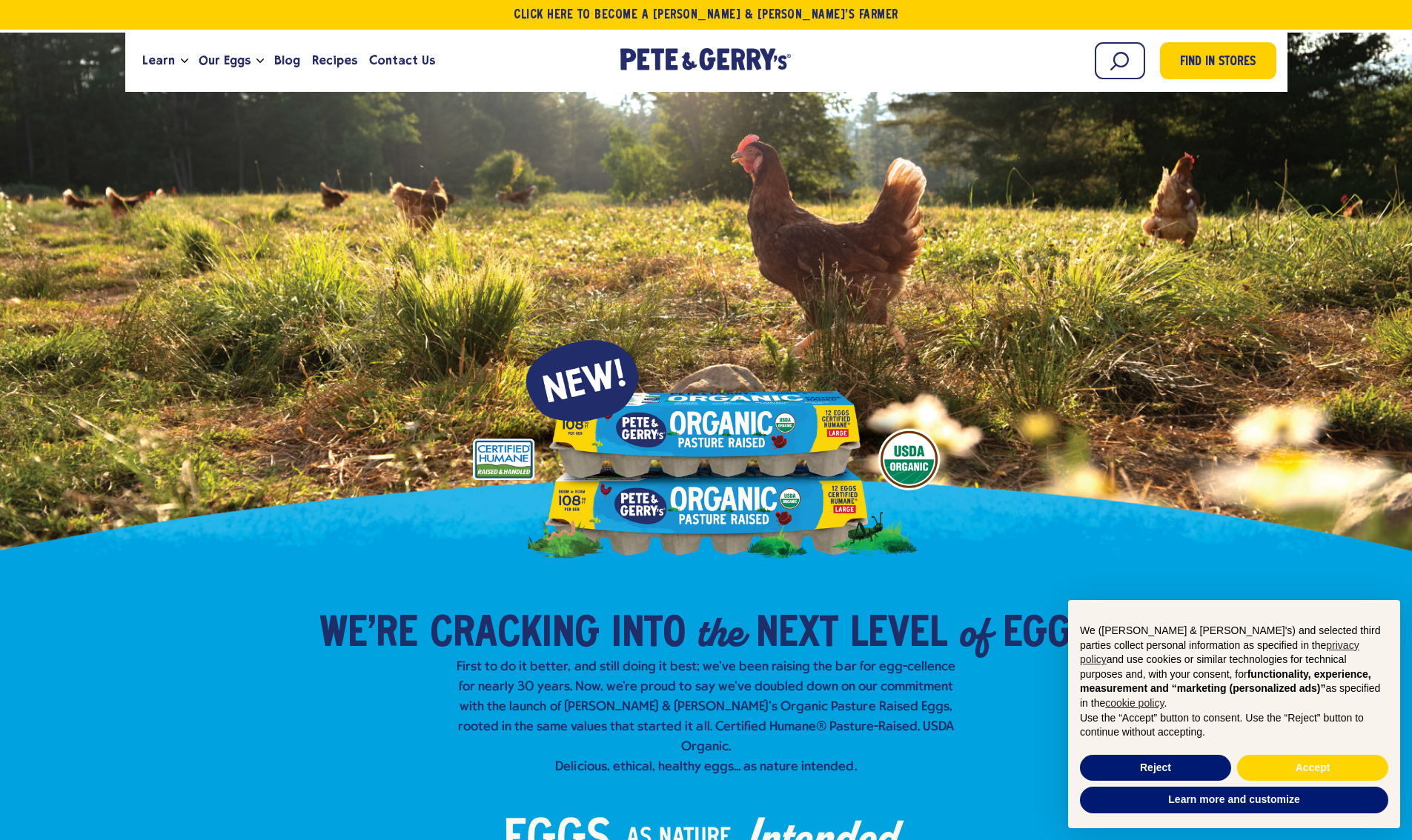
click at [525, 455] on div at bounding box center [706, 297] width 949 height 530
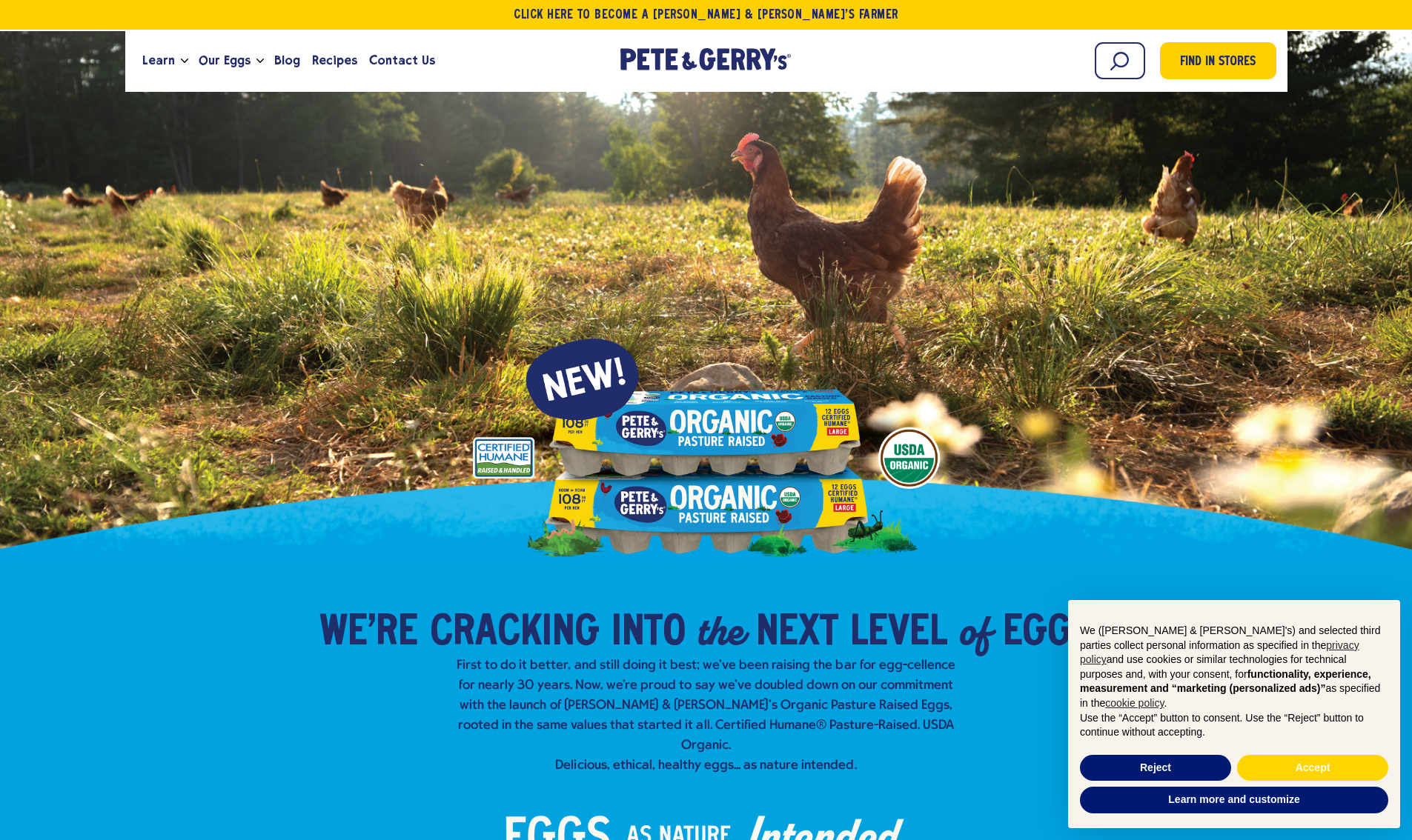
scroll to position [132, 0]
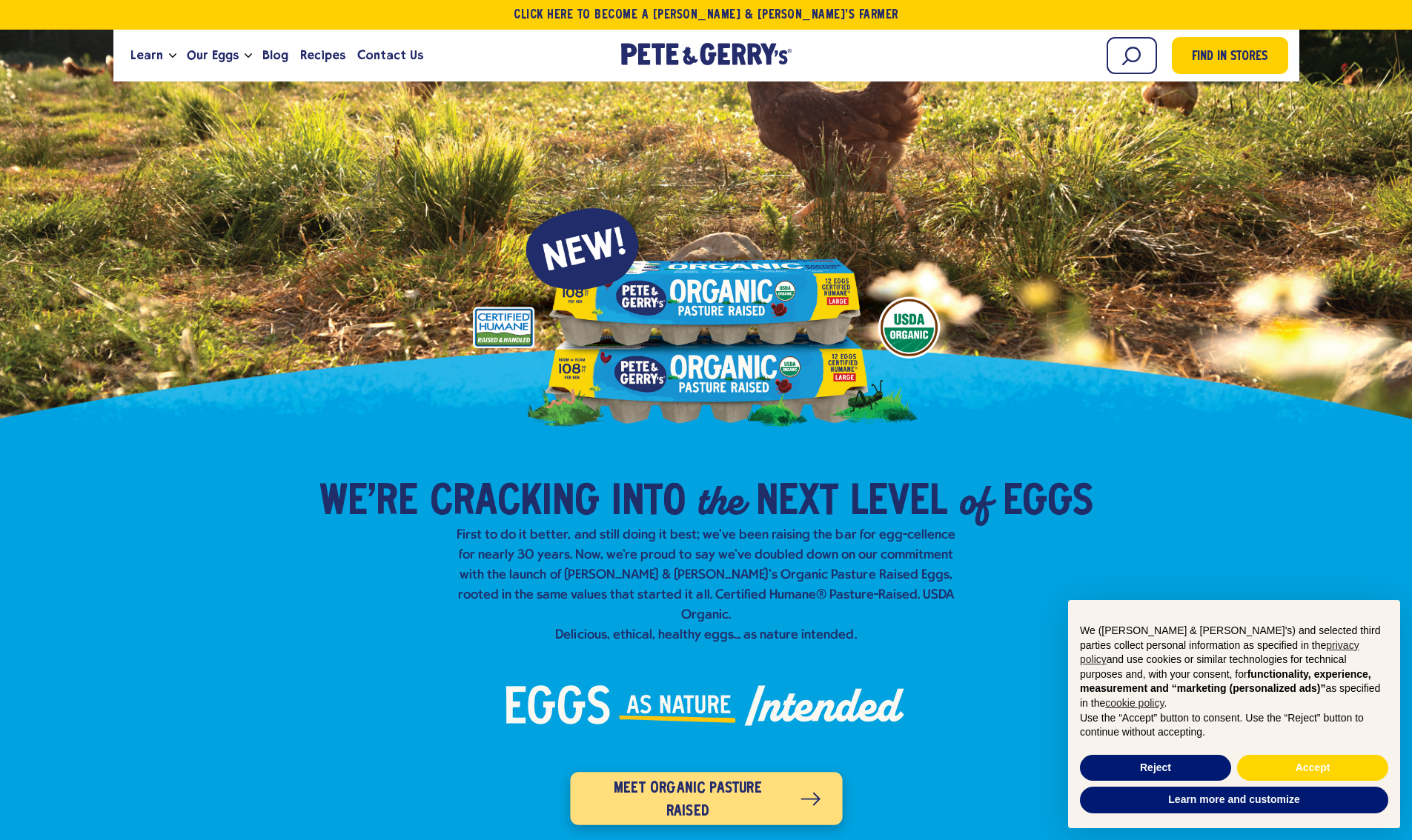
click at [701, 783] on span "Meet organic pasture raised" at bounding box center [687, 800] width 191 height 47
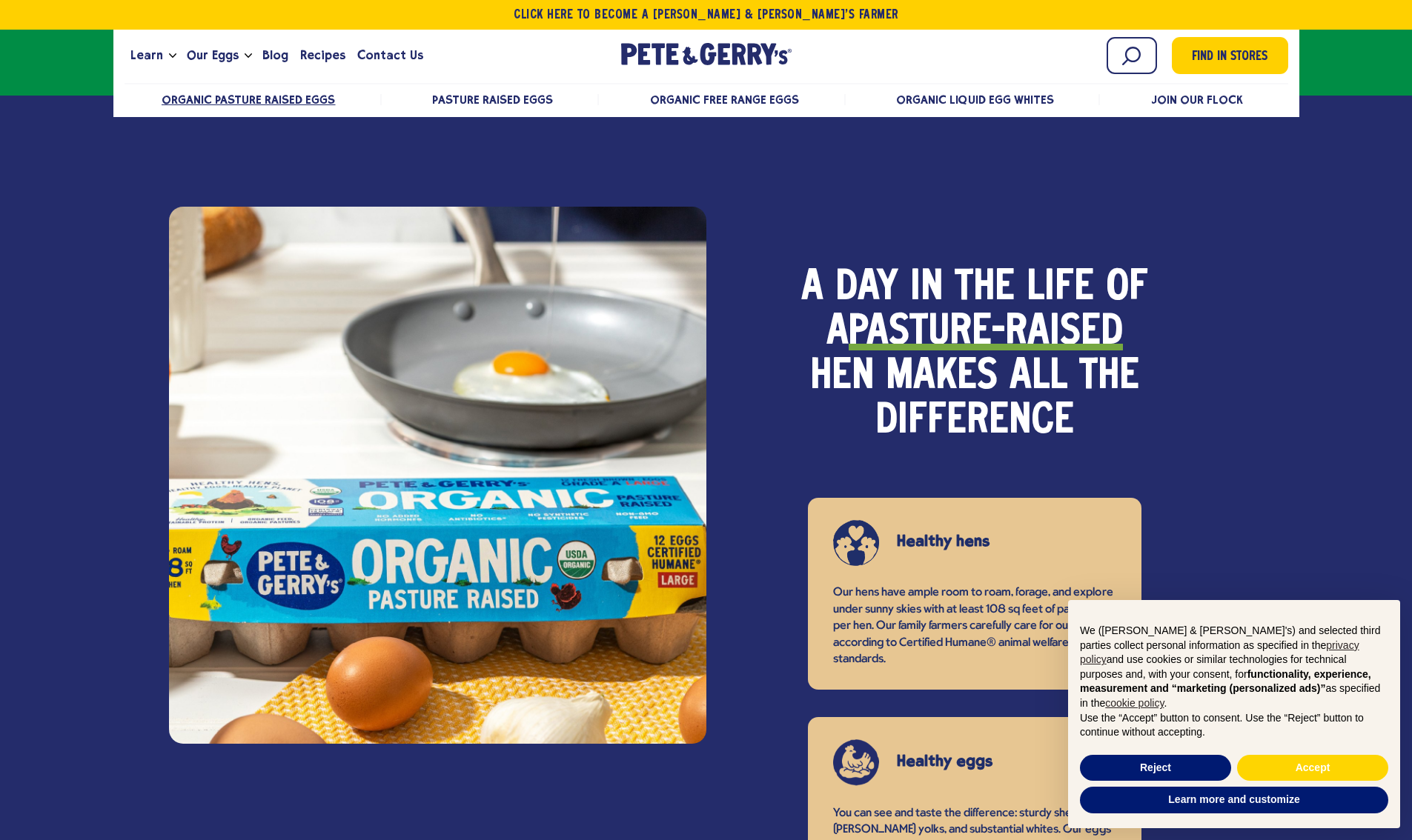
scroll to position [1003, 0]
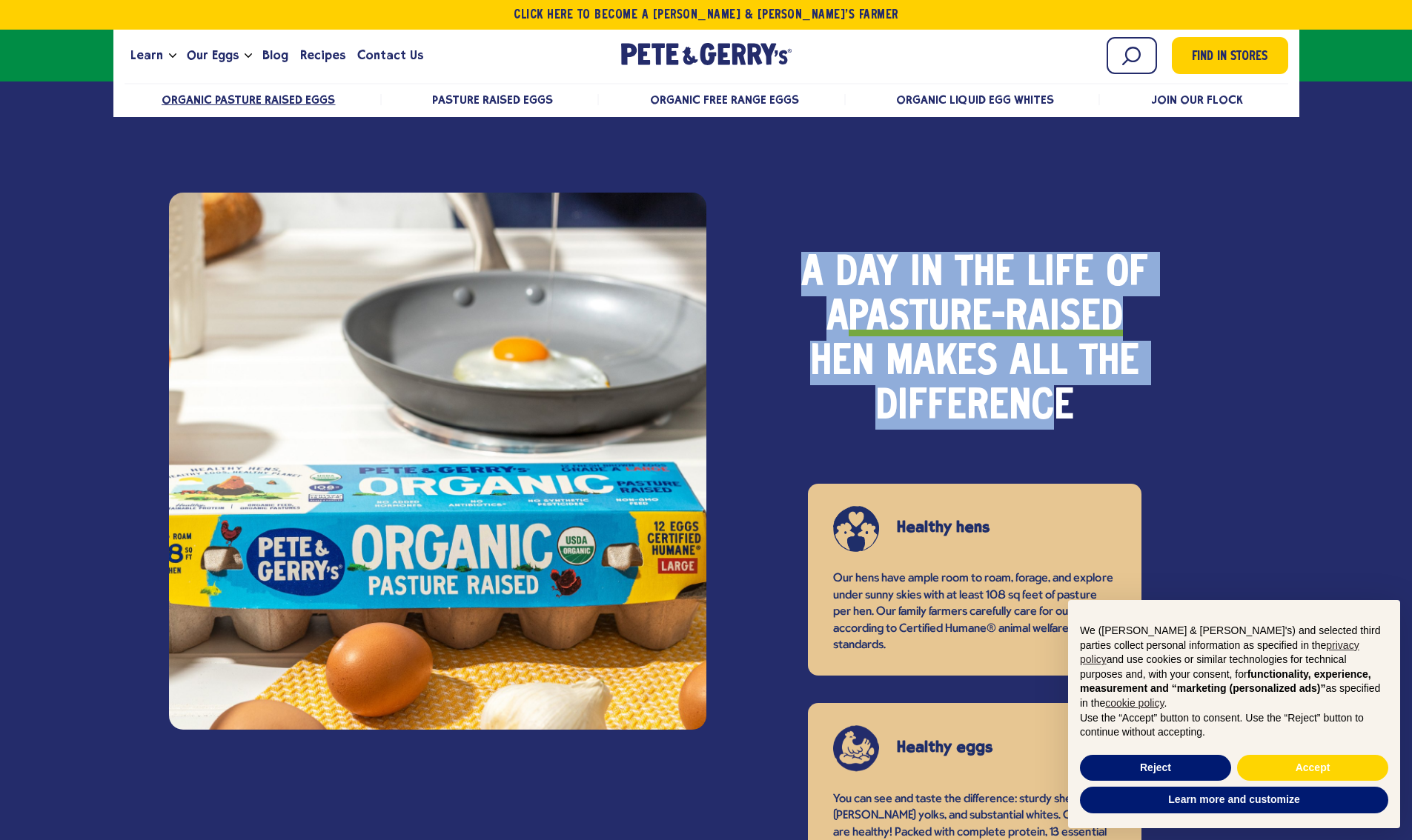
drag, startPoint x: 807, startPoint y: 272, endPoint x: 1024, endPoint y: 401, distance: 252.4
click at [1024, 400] on h2 "A day in the life of a pasture-raised hen makes all the difference" at bounding box center [974, 341] width 348 height 177
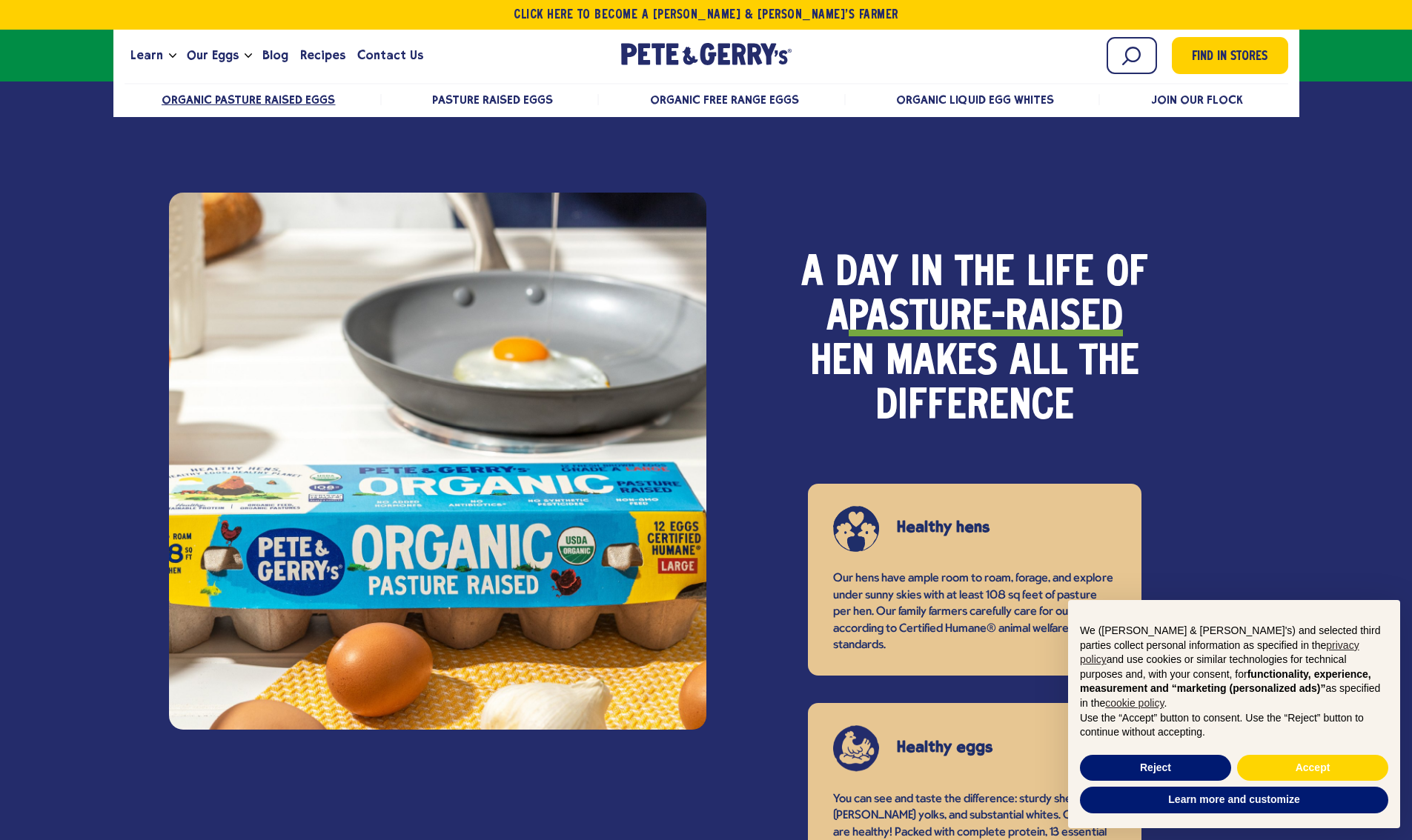
drag, startPoint x: 1024, startPoint y: 401, endPoint x: 1074, endPoint y: 402, distance: 50.0
click at [1029, 401] on h2 "A day in the life of a pasture-raised hen makes all the difference" at bounding box center [974, 341] width 348 height 177
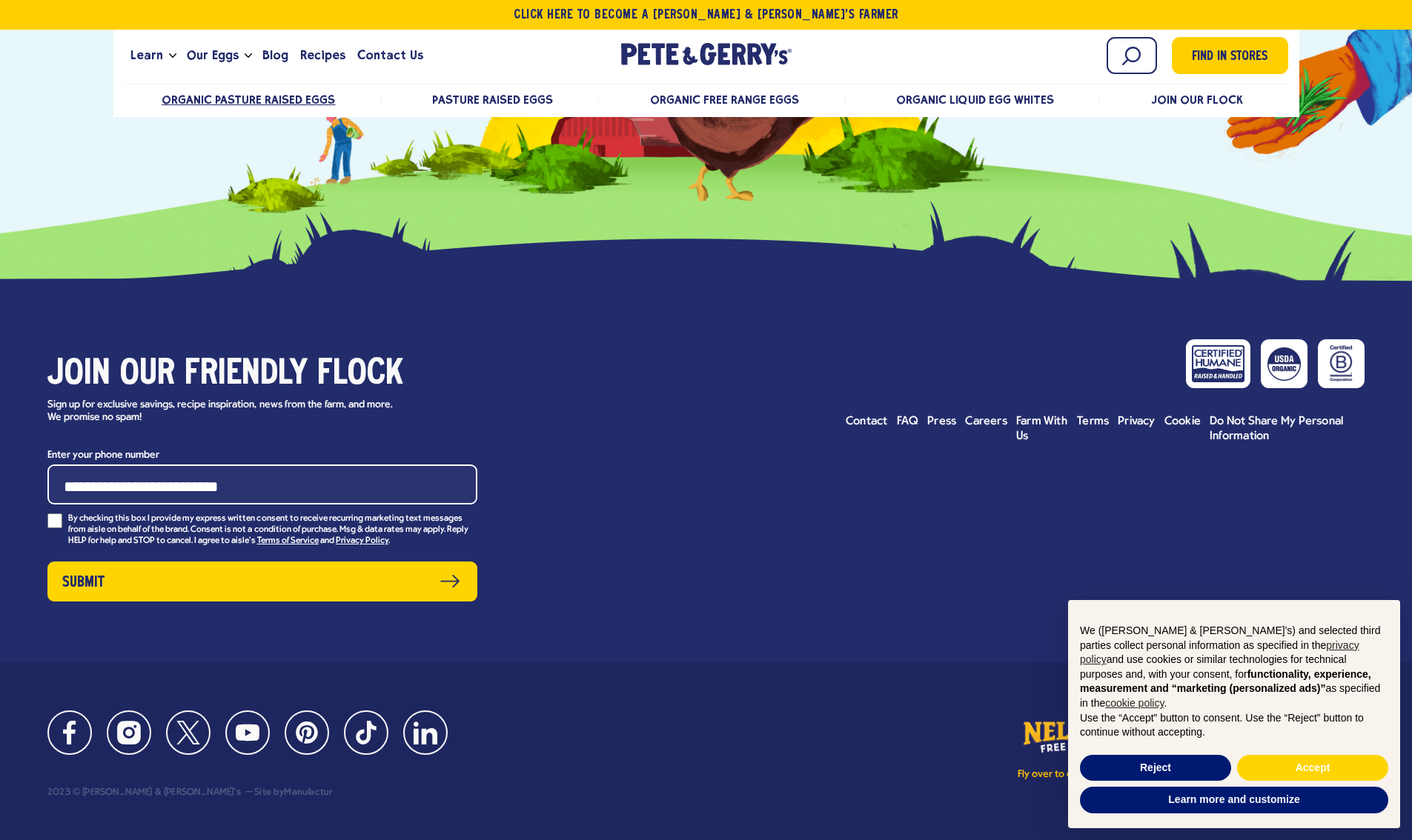
scroll to position [6478, 0]
